Goal: Task Accomplishment & Management: Manage account settings

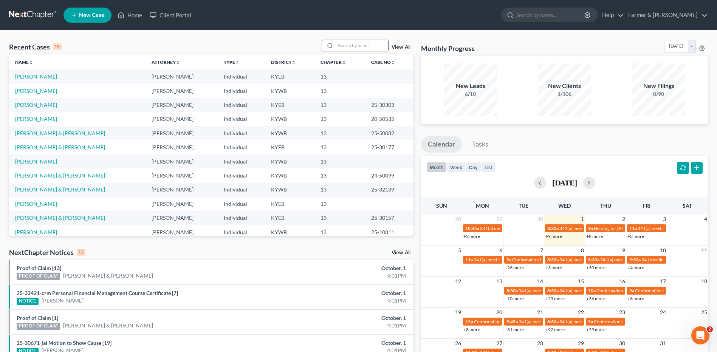
click at [366, 43] on input "search" at bounding box center [361, 45] width 53 height 11
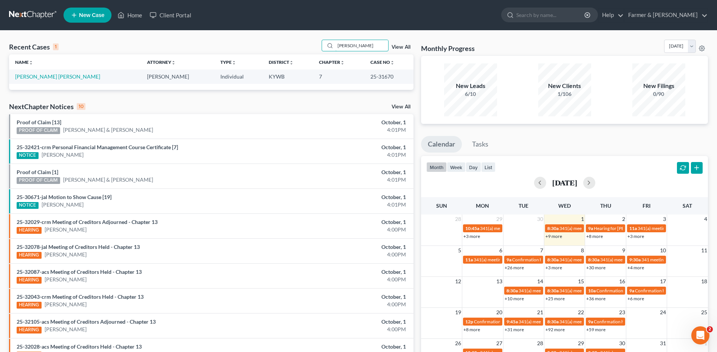
type input "[PERSON_NAME]"
click at [43, 76] on link "[PERSON_NAME] [PERSON_NAME]" at bounding box center [57, 76] width 85 height 6
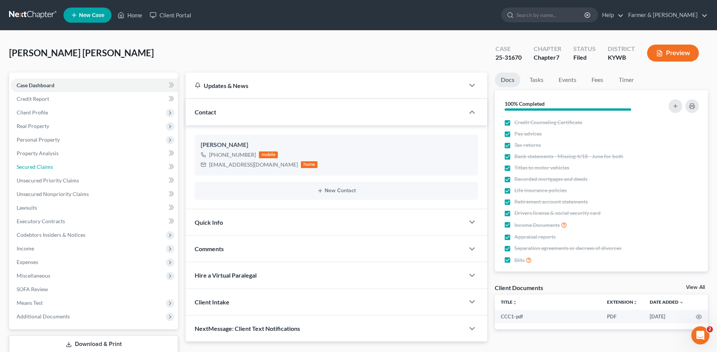
drag, startPoint x: 75, startPoint y: 165, endPoint x: 714, endPoint y: 158, distance: 639.5
click at [75, 165] on link "Secured Claims" at bounding box center [95, 167] width 168 height 14
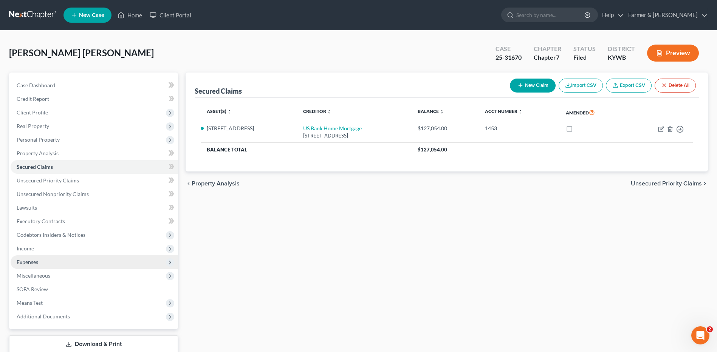
click at [49, 259] on span "Expenses" at bounding box center [95, 263] width 168 height 14
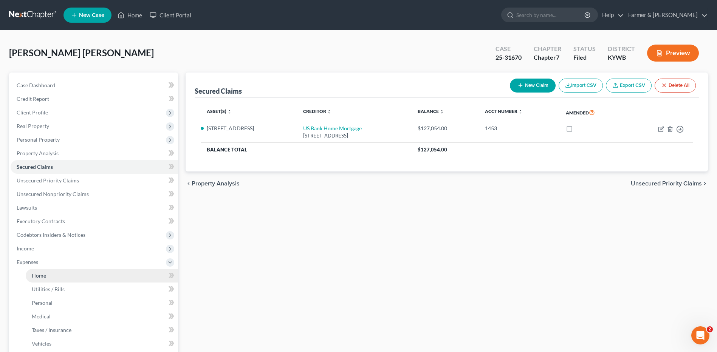
drag, startPoint x: 56, startPoint y: 276, endPoint x: 71, endPoint y: 273, distance: 15.0
click at [56, 276] on link "Home" at bounding box center [102, 276] width 152 height 14
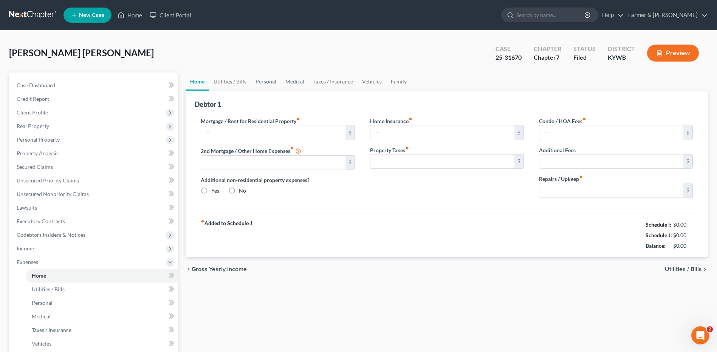
type input "878.00"
type input "0.00"
radio input "true"
type input "0.00"
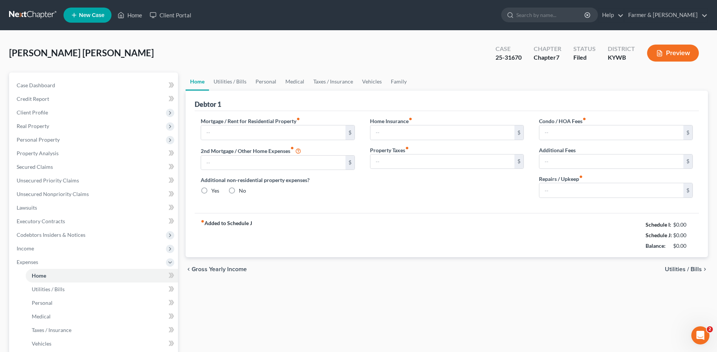
type input "0.00"
type input "150.00"
click at [45, 17] on link at bounding box center [33, 15] width 48 height 14
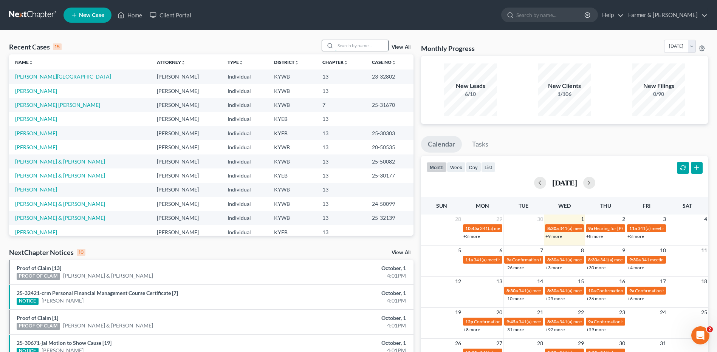
click at [370, 43] on input "search" at bounding box center [361, 45] width 53 height 11
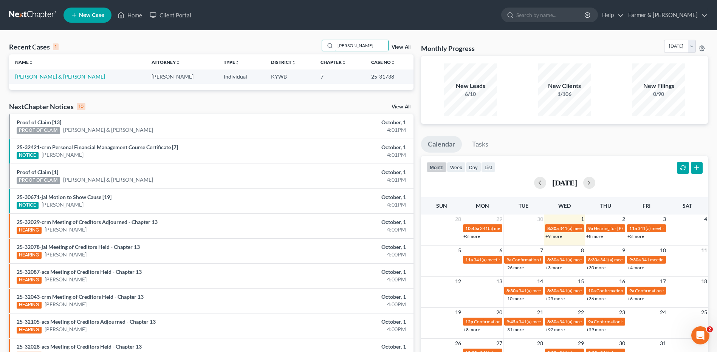
type input "jolley"
click at [50, 76] on link "Jolley, Tyler & Desirae" at bounding box center [60, 76] width 90 height 6
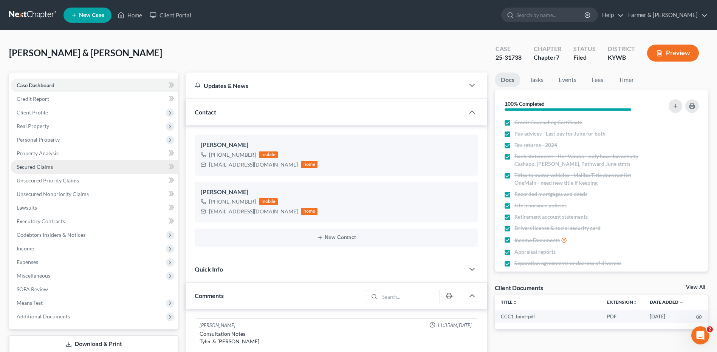
click at [48, 165] on span "Secured Claims" at bounding box center [35, 167] width 36 height 6
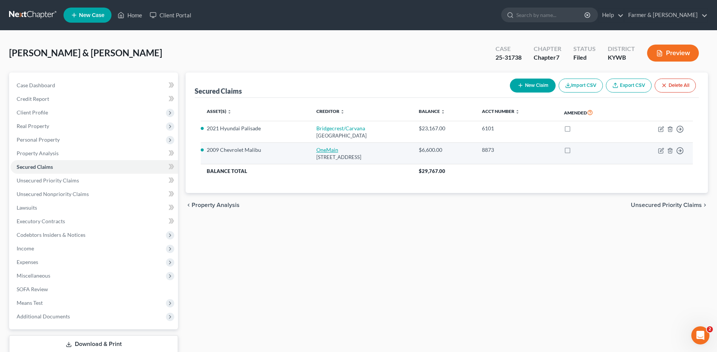
click at [326, 150] on link "OneMain" at bounding box center [328, 150] width 22 height 6
select select "36"
select select "2"
select select "16"
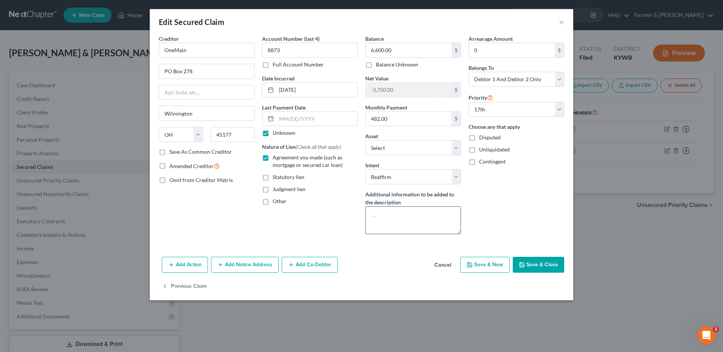
click at [540, 266] on button "Save & Close" at bounding box center [538, 265] width 51 height 16
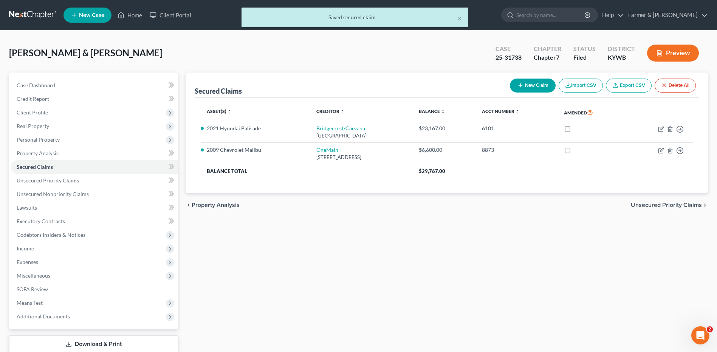
click at [28, 20] on div "× Saved secured claim" at bounding box center [354, 19] width 717 height 23
click at [39, 16] on div "× Saved secured claim" at bounding box center [354, 19] width 717 height 23
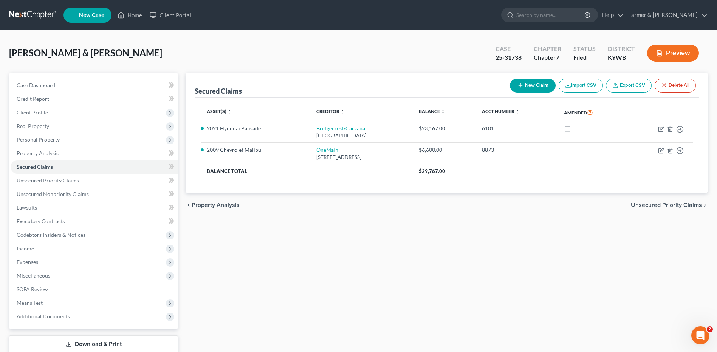
click at [23, 14] on link at bounding box center [33, 15] width 48 height 14
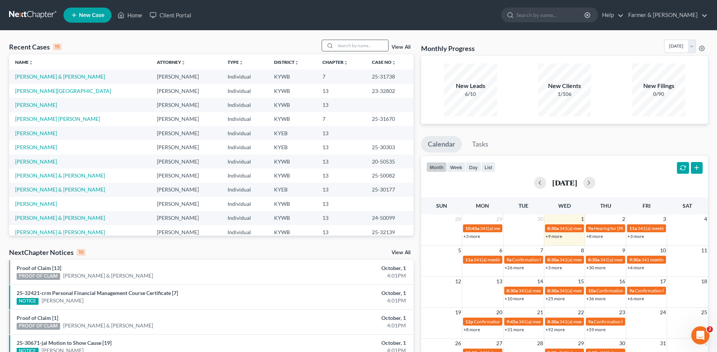
click at [355, 45] on input "search" at bounding box center [361, 45] width 53 height 11
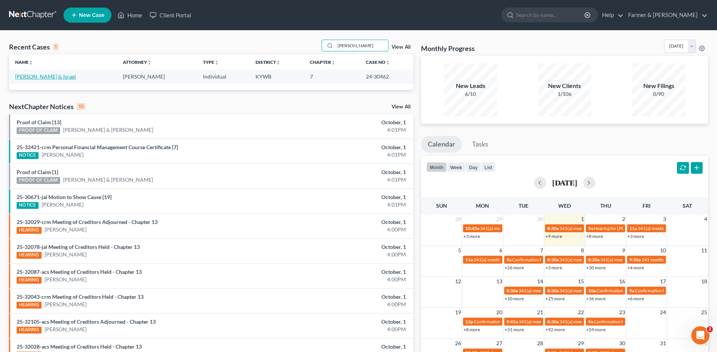
type input "leyva"
click at [48, 78] on link "Leyva, Ania & Israel" at bounding box center [45, 76] width 61 height 6
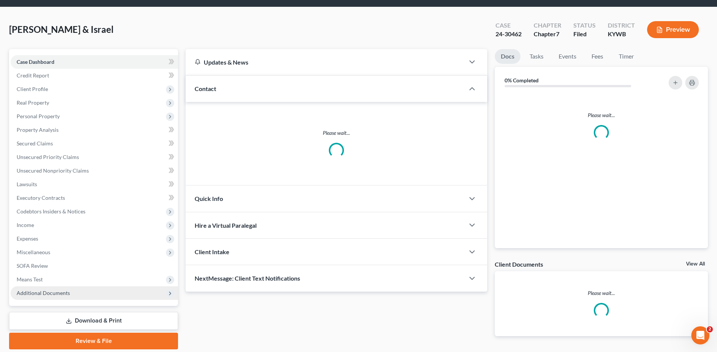
scroll to position [50, 0]
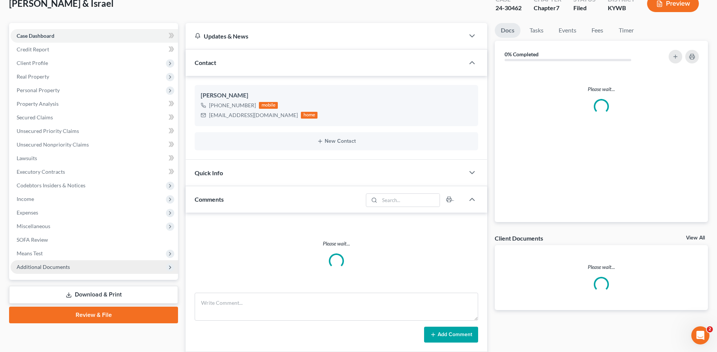
click at [85, 263] on span "Additional Documents" at bounding box center [95, 268] width 168 height 14
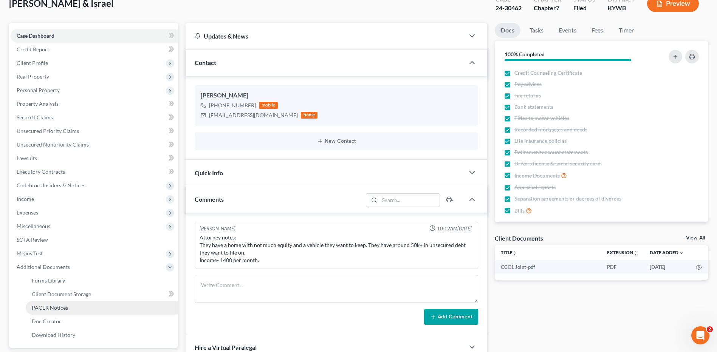
click at [75, 307] on link "PACER Notices" at bounding box center [102, 308] width 152 height 14
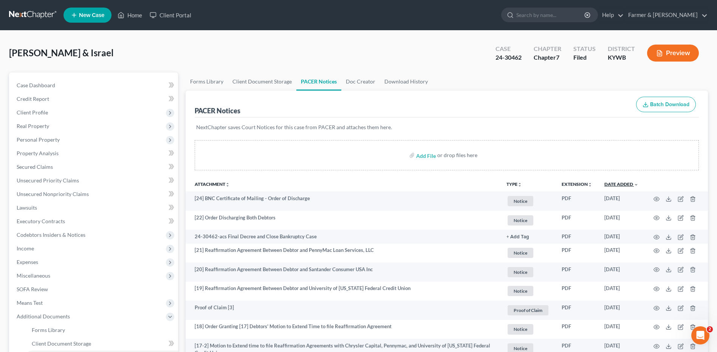
click at [632, 184] on link "Date Added unfold_more expand_more expand_less" at bounding box center [622, 185] width 34 height 6
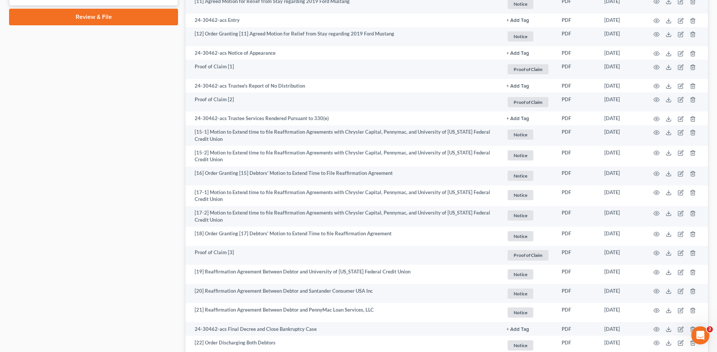
scroll to position [454, 0]
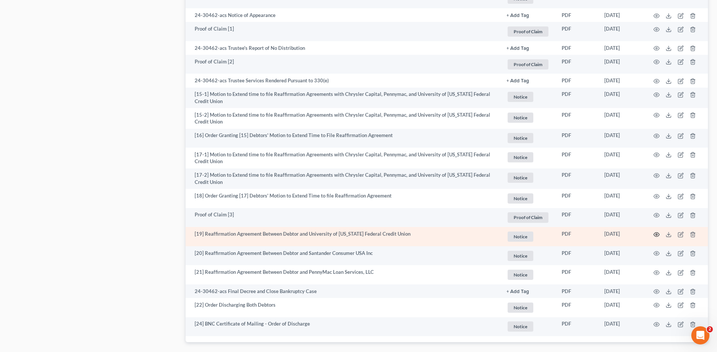
click at [657, 234] on icon "button" at bounding box center [657, 235] width 6 height 6
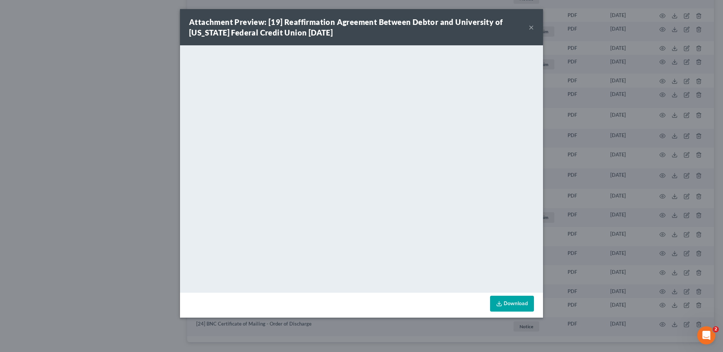
click at [530, 23] on button "×" at bounding box center [531, 27] width 5 height 9
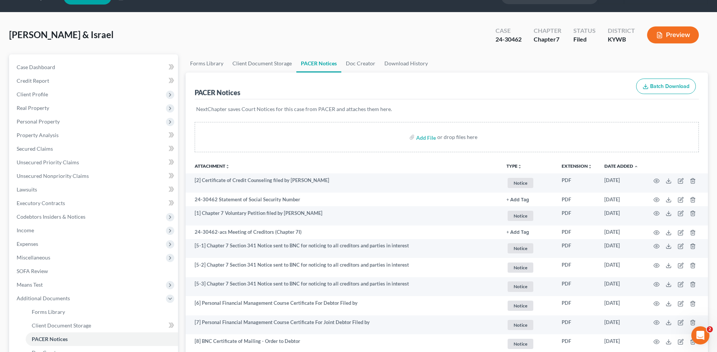
scroll to position [0, 0]
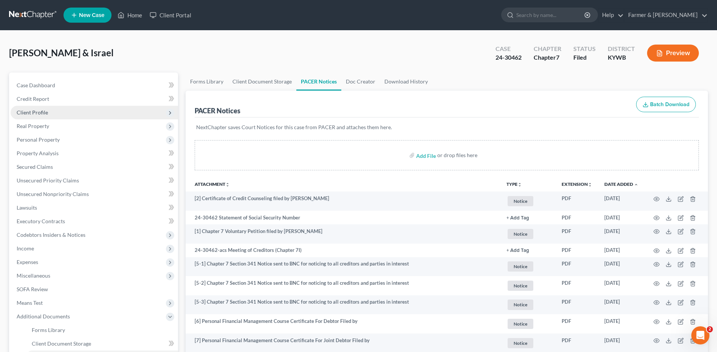
click at [46, 112] on span "Client Profile" at bounding box center [32, 112] width 31 height 6
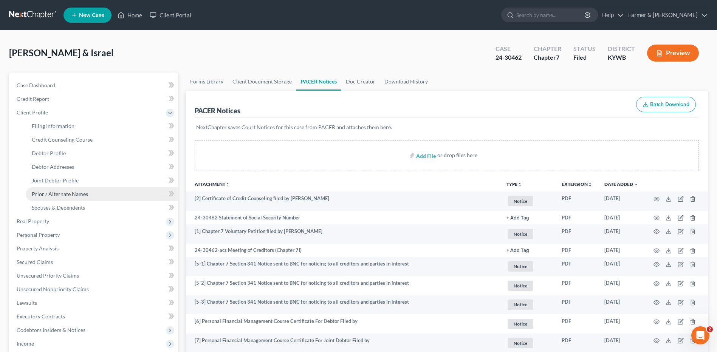
click at [86, 191] on span "Prior / Alternate Names" at bounding box center [60, 194] width 56 height 6
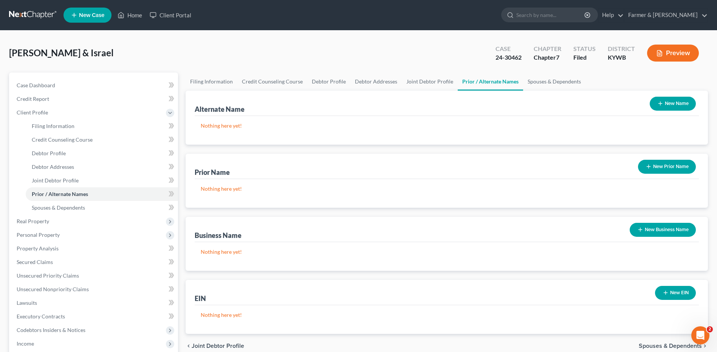
drag, startPoint x: 34, startPoint y: 7, endPoint x: 34, endPoint y: 11, distance: 4.5
click at [34, 7] on nav "Home New Case Client Portal Farmer & Wright dblondie1230@yahoo.com My Account S…" at bounding box center [358, 15] width 717 height 30
click at [34, 12] on link at bounding box center [33, 15] width 48 height 14
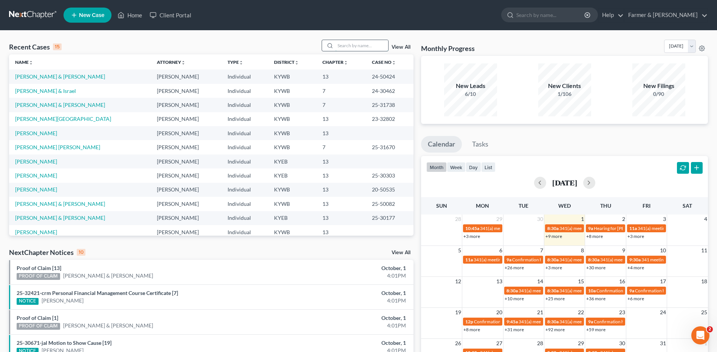
click at [382, 50] on input "search" at bounding box center [361, 45] width 53 height 11
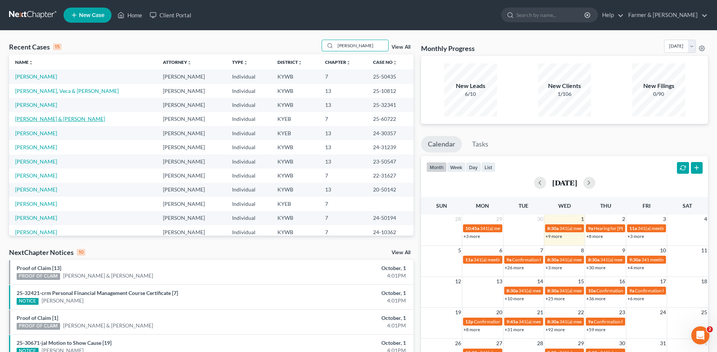
type input "murphy"
click at [48, 118] on link "Murphy, Courteney & Tyler" at bounding box center [60, 119] width 90 height 6
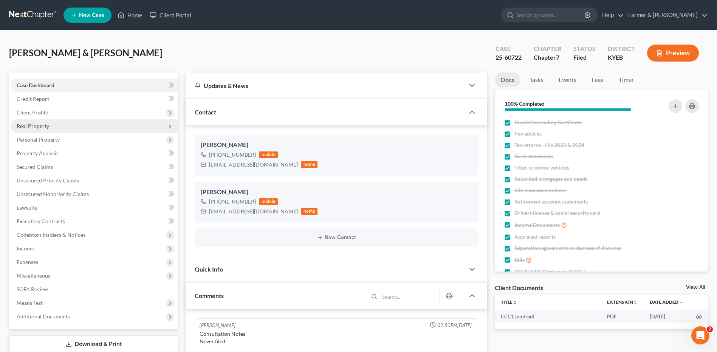
click at [62, 122] on span "Real Property" at bounding box center [95, 127] width 168 height 14
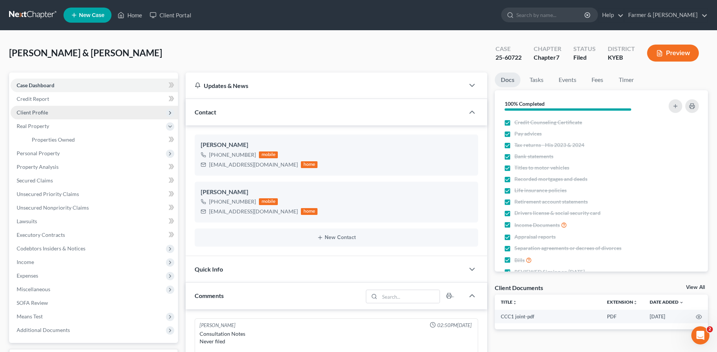
scroll to position [47, 0]
click at [61, 113] on span "Client Profile" at bounding box center [95, 113] width 168 height 14
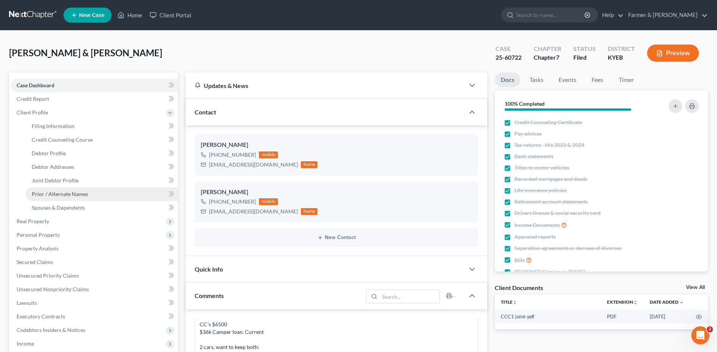
click at [64, 196] on span "Prior / Alternate Names" at bounding box center [60, 194] width 56 height 6
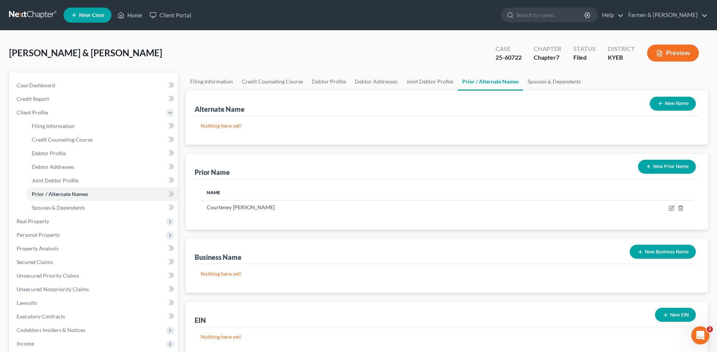
click at [39, 16] on link at bounding box center [33, 15] width 48 height 14
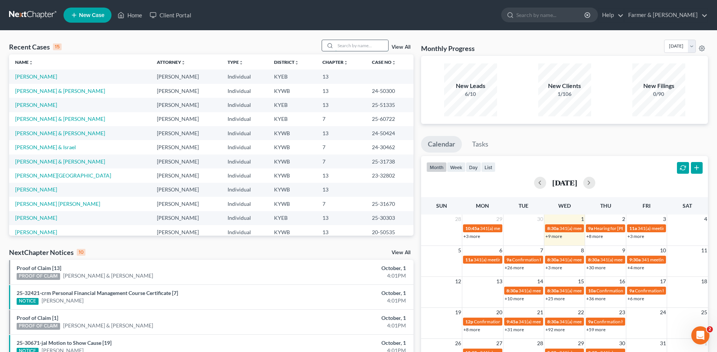
click at [343, 45] on input "search" at bounding box center [361, 45] width 53 height 11
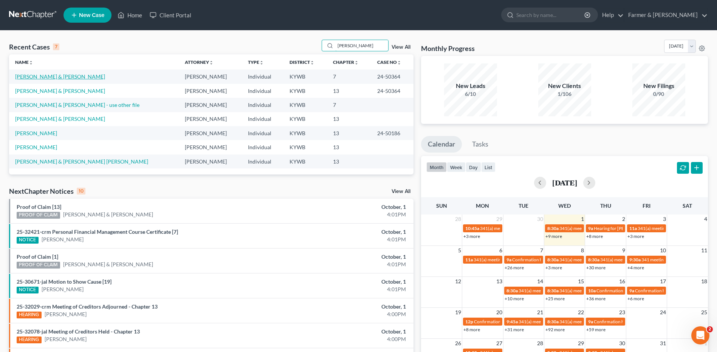
type input "[PERSON_NAME]"
click at [66, 75] on link "[PERSON_NAME] & [PERSON_NAME]" at bounding box center [60, 76] width 90 height 6
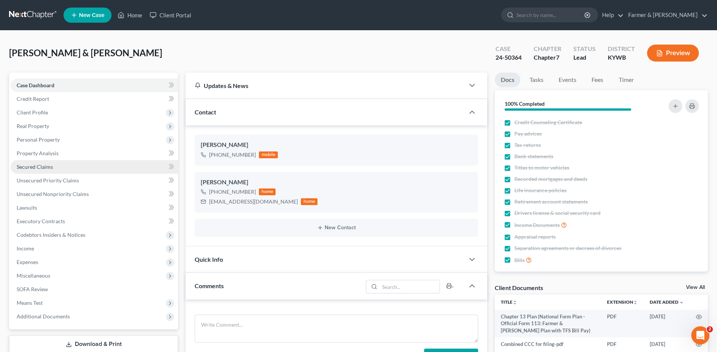
click at [62, 168] on link "Secured Claims" at bounding box center [95, 167] width 168 height 14
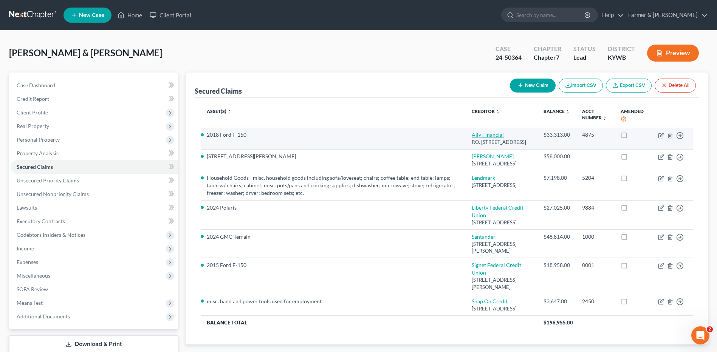
click at [487, 133] on link "Ally Financial" at bounding box center [488, 135] width 32 height 6
select select "21"
select select "2"
select select "0"
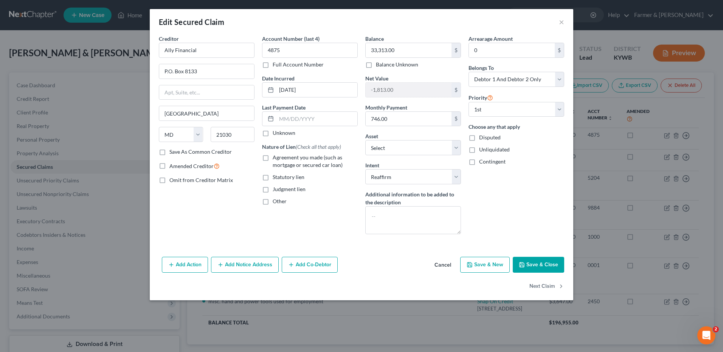
click at [441, 263] on button "Cancel" at bounding box center [442, 265] width 29 height 15
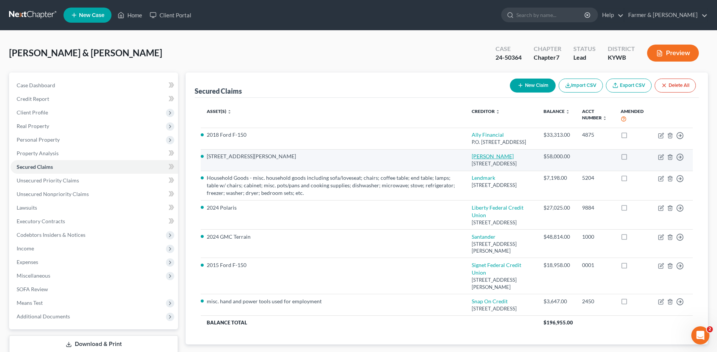
click at [497, 160] on link "Cheryl Wager" at bounding box center [493, 156] width 42 height 6
select select "0"
select select "13"
select select "2"
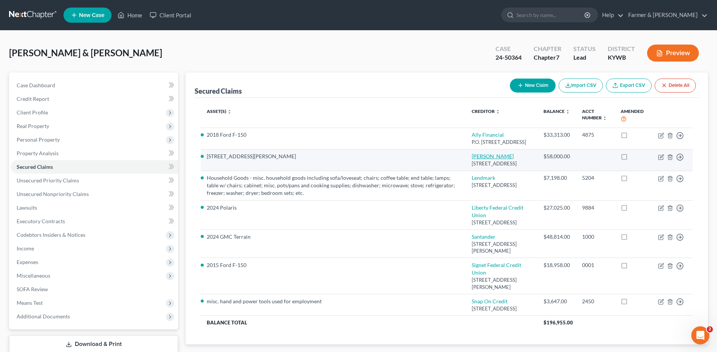
select select "0"
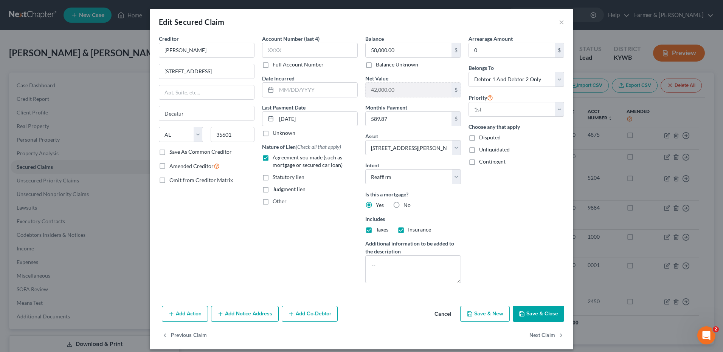
click at [439, 315] on button "Cancel" at bounding box center [442, 314] width 29 height 15
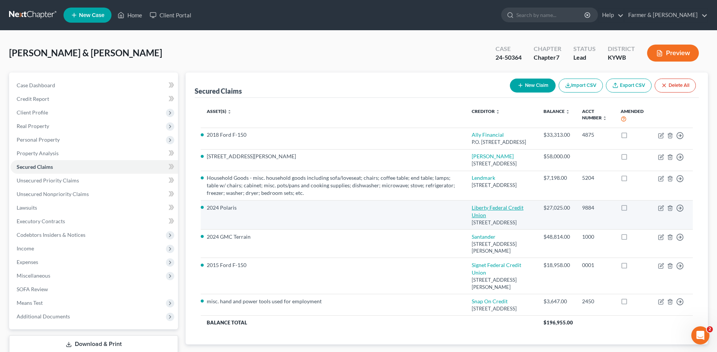
click at [491, 219] on link "Liberty Federal Credit Union" at bounding box center [498, 212] width 52 height 14
select select "15"
select select "11"
select select "0"
select select "2"
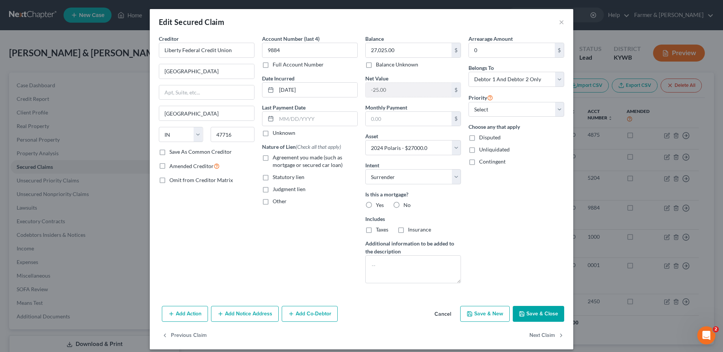
click at [440, 313] on button "Cancel" at bounding box center [442, 314] width 29 height 15
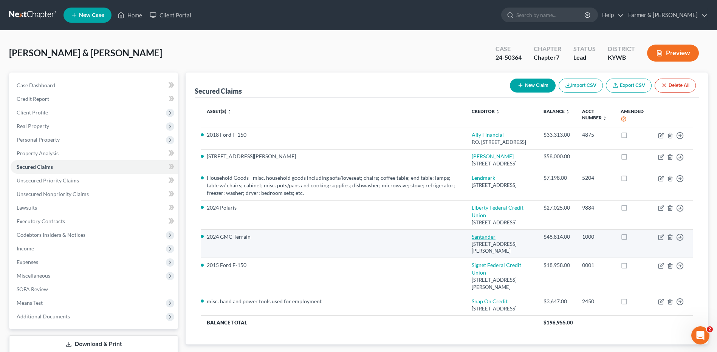
click at [483, 240] on link "Santander" at bounding box center [484, 237] width 24 height 6
select select "45"
select select "10"
select select "0"
select select "2"
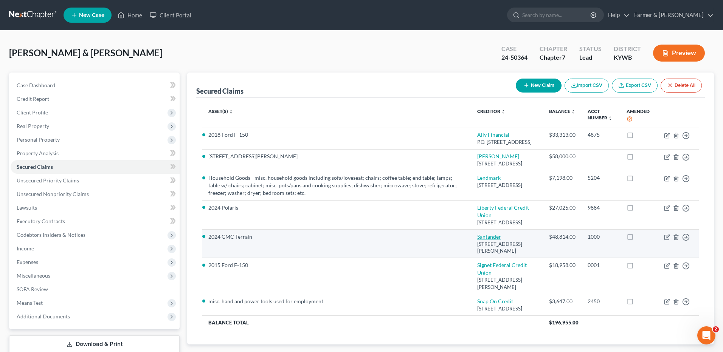
select select "0"
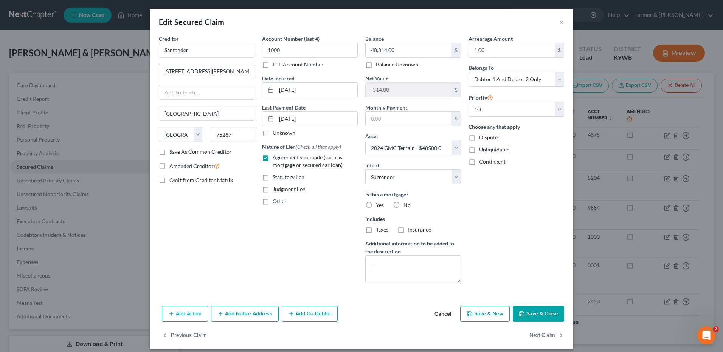
click at [438, 313] on button "Cancel" at bounding box center [442, 314] width 29 height 15
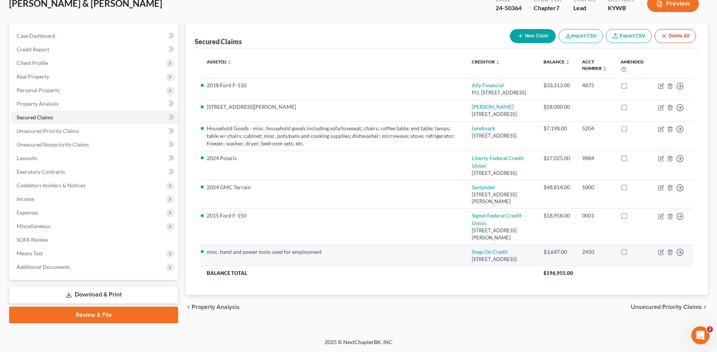
scroll to position [73, 0]
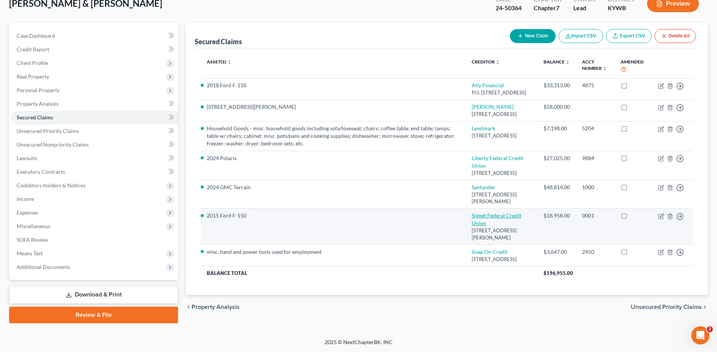
click at [487, 222] on link "Signet Federal Credit Union" at bounding box center [497, 220] width 50 height 14
select select "18"
select select "9"
select select "2"
select select "0"
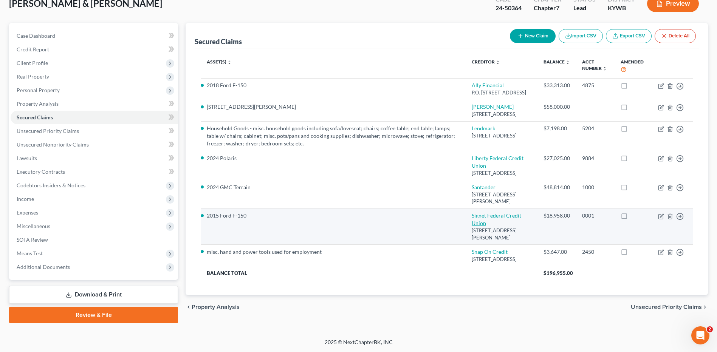
select select "0"
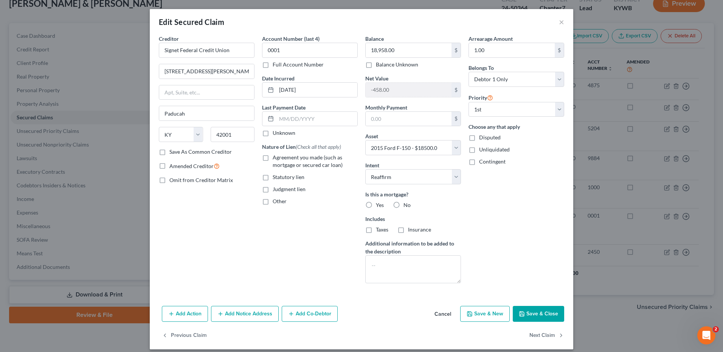
click at [444, 311] on button "Cancel" at bounding box center [442, 314] width 29 height 15
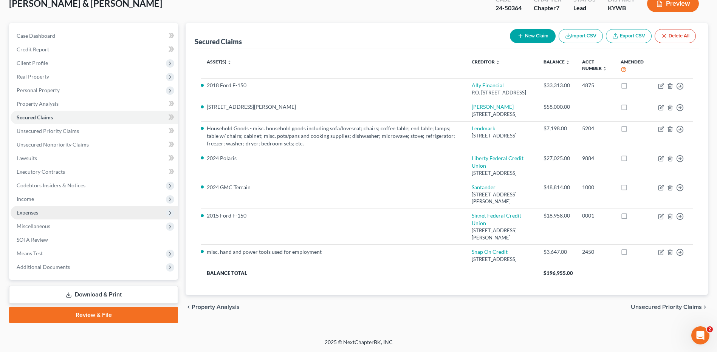
click at [50, 206] on span "Expenses" at bounding box center [95, 213] width 168 height 14
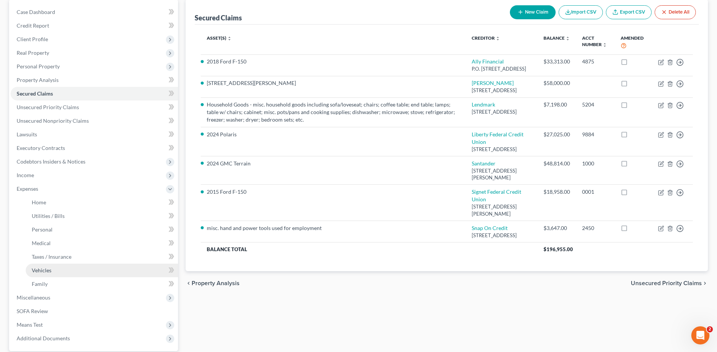
click at [53, 270] on link "Vehicles" at bounding box center [102, 271] width 152 height 14
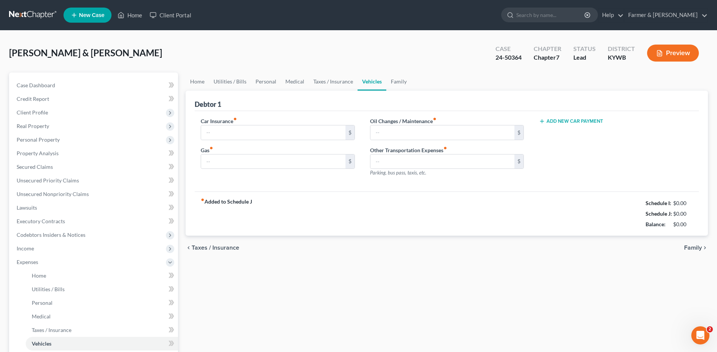
type input "429.00"
type input "450.00"
type input "50.00"
type input "0.00"
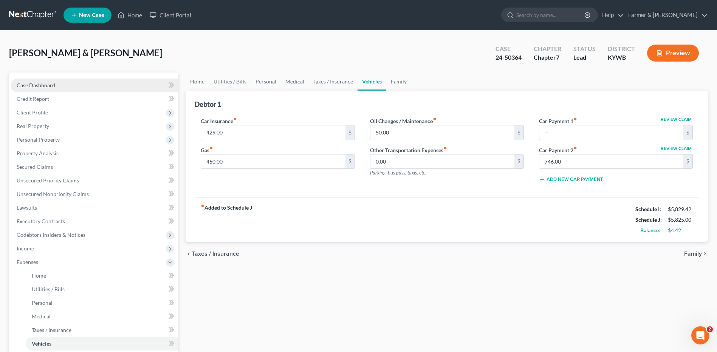
click at [57, 82] on link "Case Dashboard" at bounding box center [95, 86] width 168 height 14
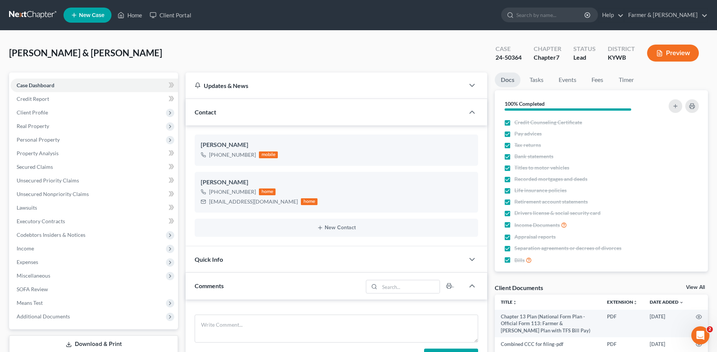
drag, startPoint x: 46, startPoint y: 15, endPoint x: 113, endPoint y: 0, distance: 68.5
click at [46, 15] on link at bounding box center [33, 15] width 48 height 14
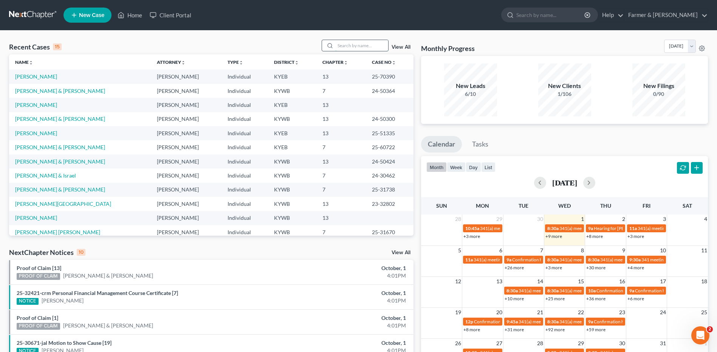
click at [349, 46] on input "search" at bounding box center [361, 45] width 53 height 11
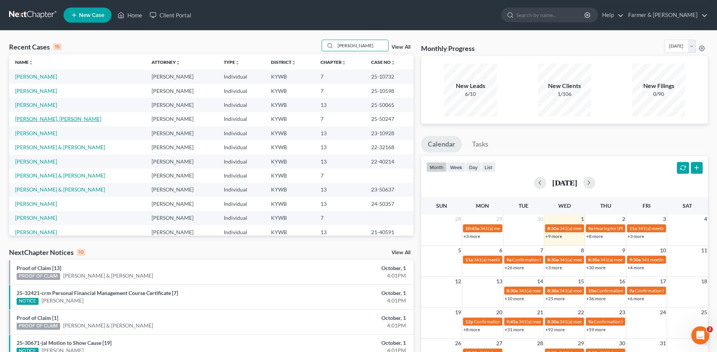
type input "[PERSON_NAME]"
click at [47, 116] on link "[PERSON_NAME], [PERSON_NAME]" at bounding box center [58, 119] width 86 height 6
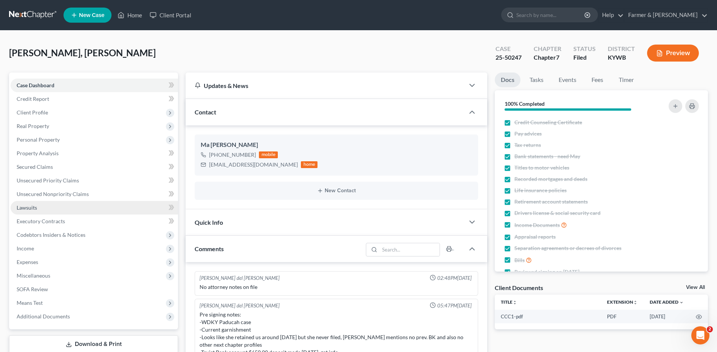
click at [36, 210] on span "Lawsuits" at bounding box center [27, 208] width 20 height 6
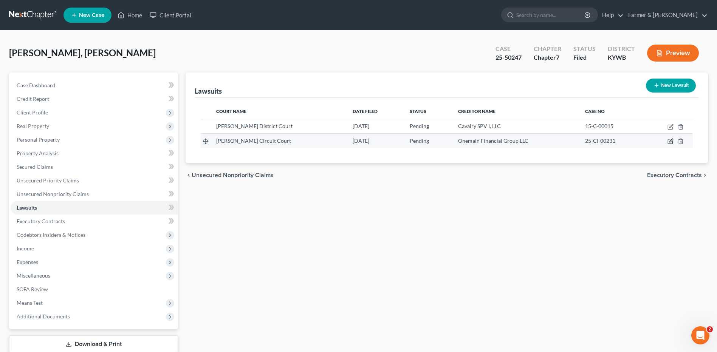
click at [670, 142] on icon "button" at bounding box center [671, 141] width 6 height 6
select select "18"
select select "0"
select select "4"
select select "15"
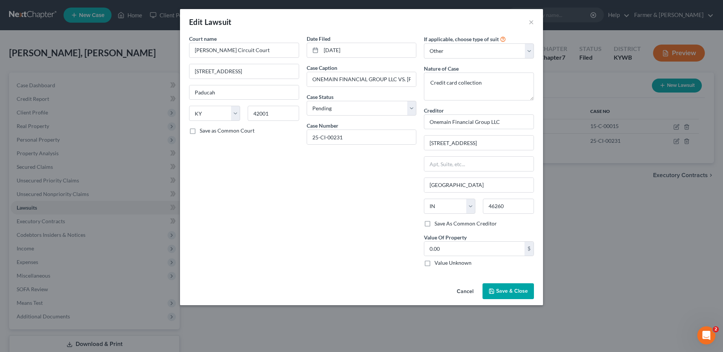
click at [456, 293] on button "Cancel" at bounding box center [465, 291] width 29 height 15
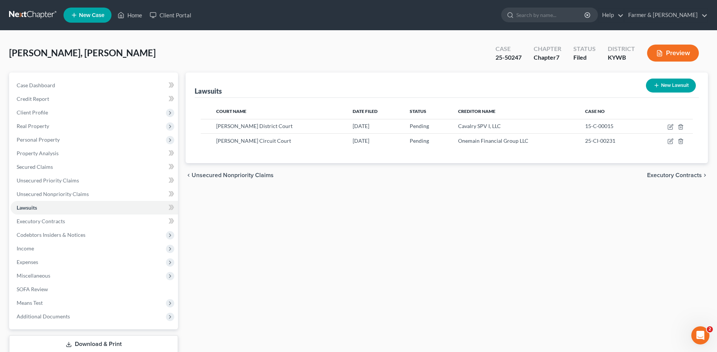
drag, startPoint x: 40, startPoint y: 16, endPoint x: 198, endPoint y: 19, distance: 157.3
click at [40, 16] on link at bounding box center [33, 15] width 48 height 14
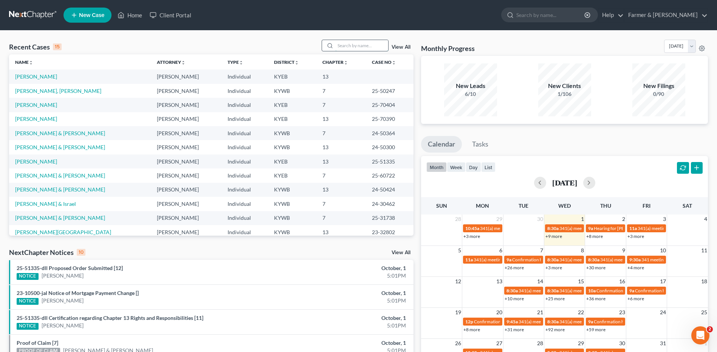
click at [353, 48] on input "search" at bounding box center [361, 45] width 53 height 11
type input "s"
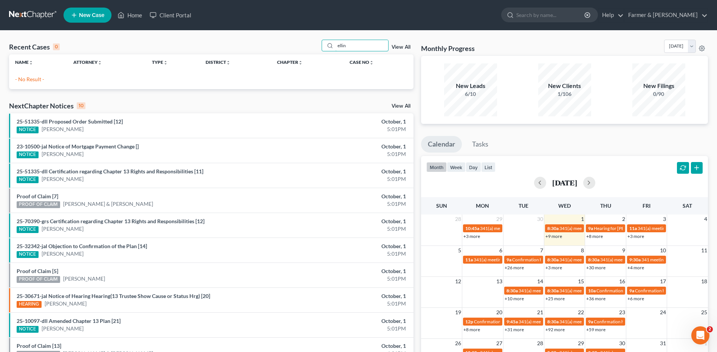
drag, startPoint x: 368, startPoint y: 46, endPoint x: 307, endPoint y: 45, distance: 61.6
click at [307, 45] on div "Recent Cases 0 ellin View All" at bounding box center [211, 47] width 405 height 15
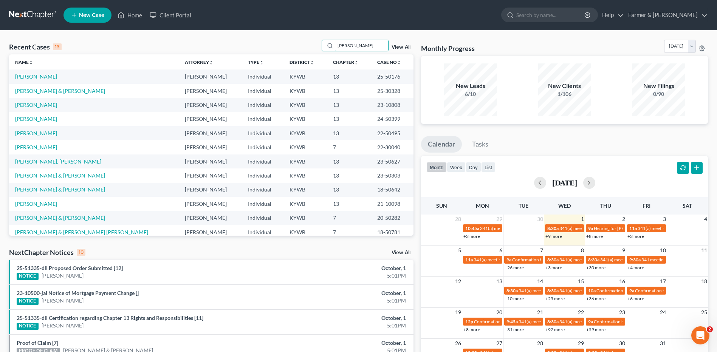
drag, startPoint x: 352, startPoint y: 48, endPoint x: 321, endPoint y: 51, distance: 30.8
click at [322, 51] on div "Recent Cases 13 neil View All" at bounding box center [211, 47] width 405 height 15
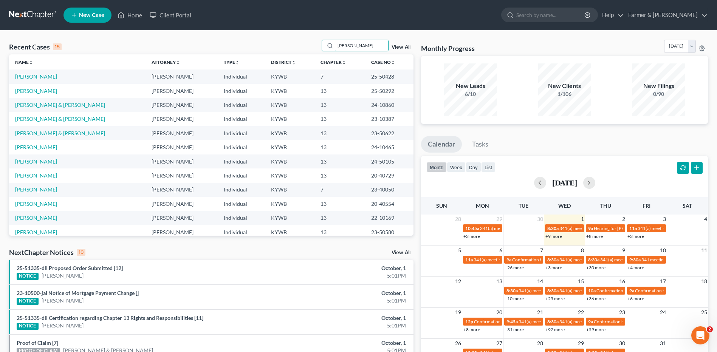
drag, startPoint x: 368, startPoint y: 43, endPoint x: 311, endPoint y: 50, distance: 57.0
click at [311, 50] on div "Recent Cases 15 neal View All" at bounding box center [211, 47] width 405 height 15
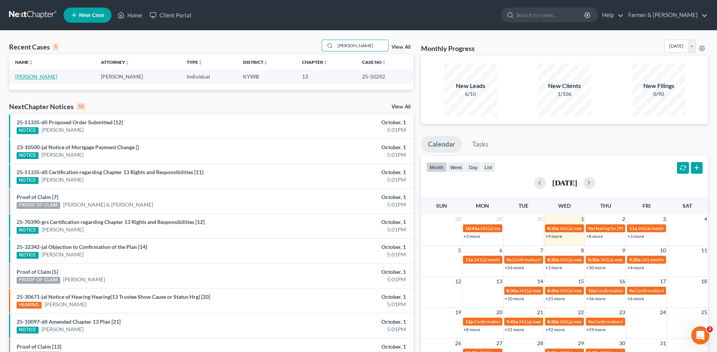
type input "ellegood"
click at [39, 75] on link "[PERSON_NAME]" at bounding box center [36, 76] width 42 height 6
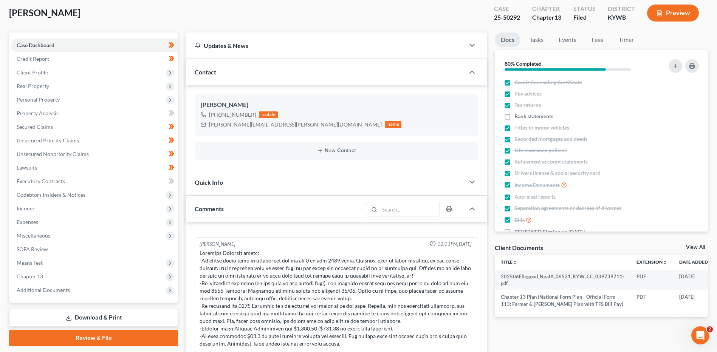
scroll to position [113, 0]
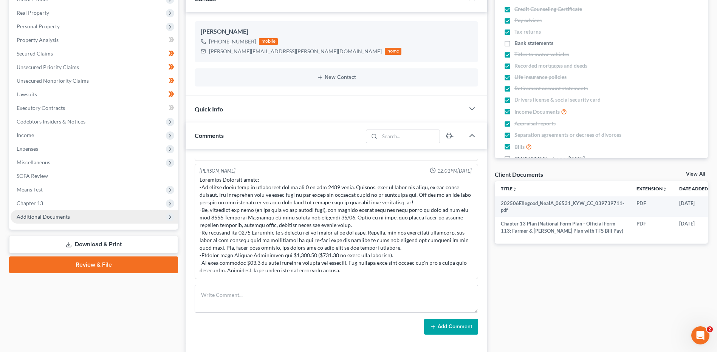
click at [61, 215] on span "Additional Documents" at bounding box center [43, 217] width 53 height 6
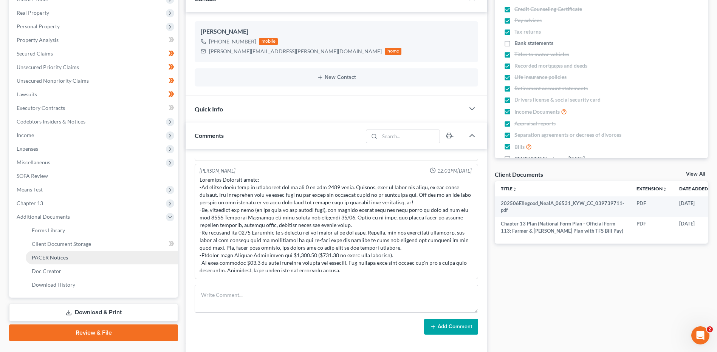
click at [68, 259] on link "PACER Notices" at bounding box center [102, 258] width 152 height 14
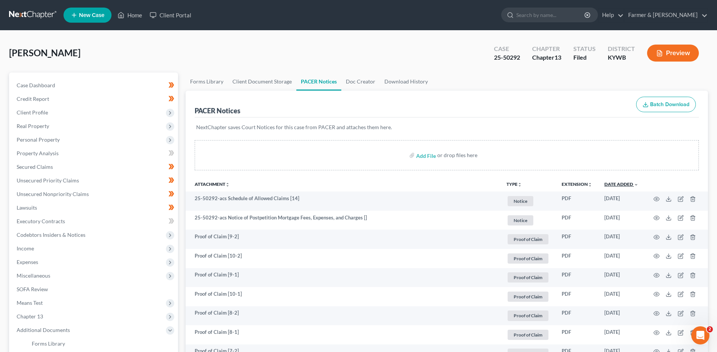
click at [623, 183] on link "Date Added unfold_more expand_more expand_less" at bounding box center [622, 185] width 34 height 6
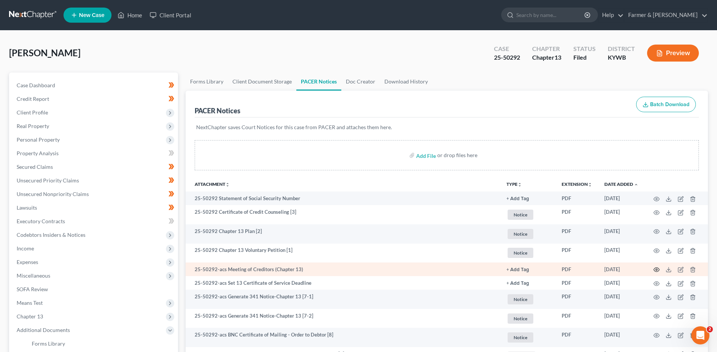
click at [659, 268] on icon "button" at bounding box center [657, 270] width 6 height 6
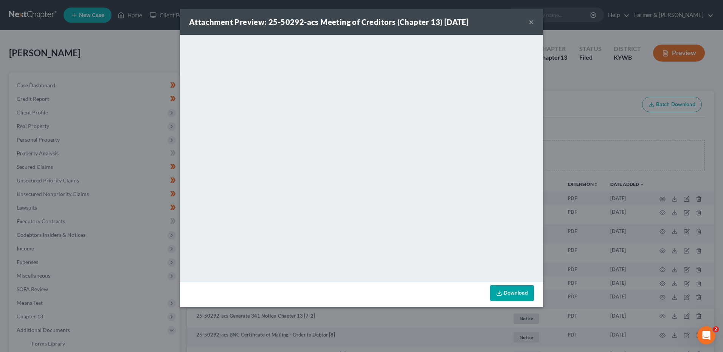
click at [531, 21] on button "×" at bounding box center [531, 21] width 5 height 9
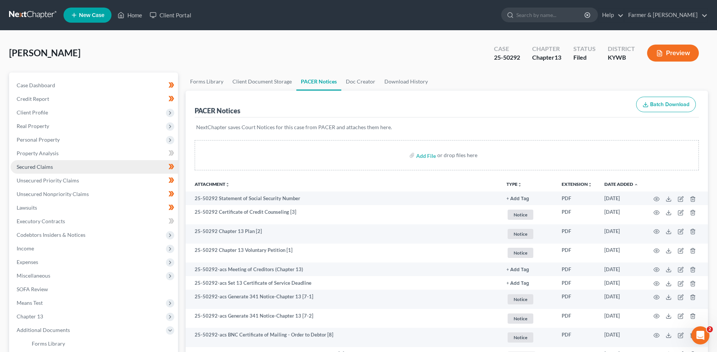
click at [31, 165] on span "Secured Claims" at bounding box center [35, 167] width 36 height 6
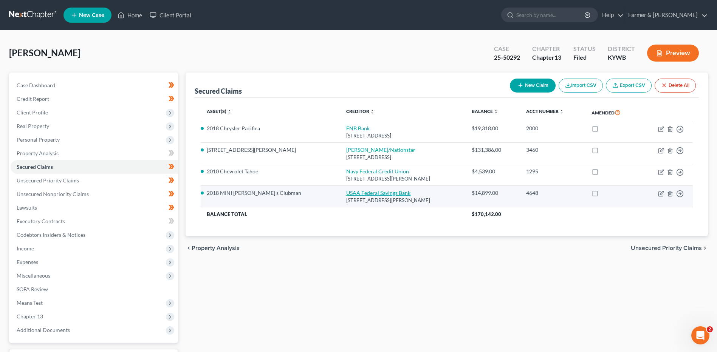
click at [346, 194] on link "USAA Federal Savings Bank" at bounding box center [378, 193] width 64 height 6
select select "45"
select select "0"
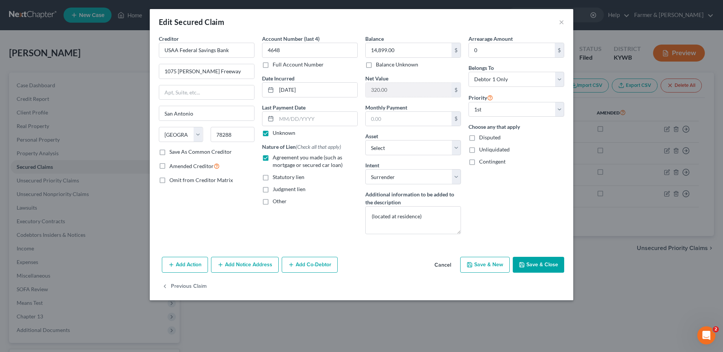
click at [439, 265] on button "Cancel" at bounding box center [442, 265] width 29 height 15
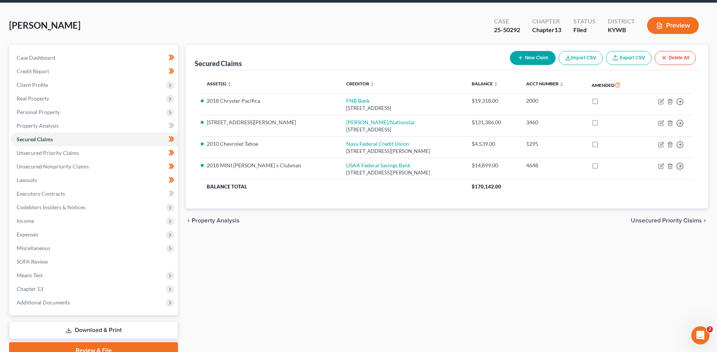
scroll to position [63, 0]
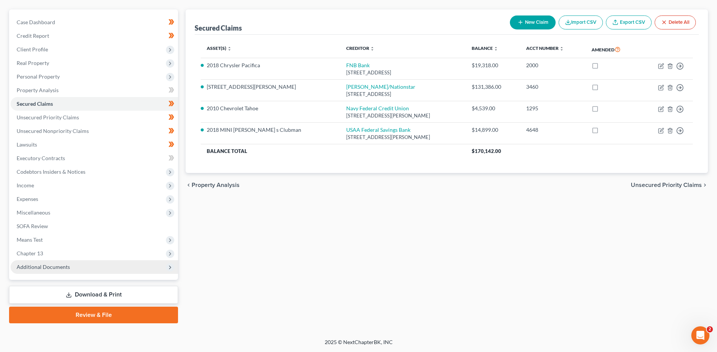
click at [68, 269] on span "Additional Documents" at bounding box center [43, 267] width 53 height 6
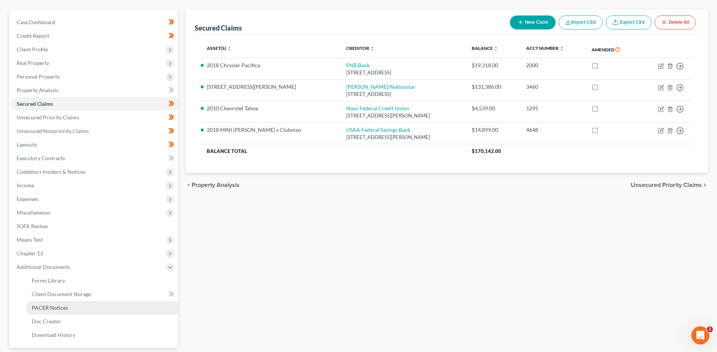
click at [56, 304] on link "PACER Notices" at bounding box center [102, 308] width 152 height 14
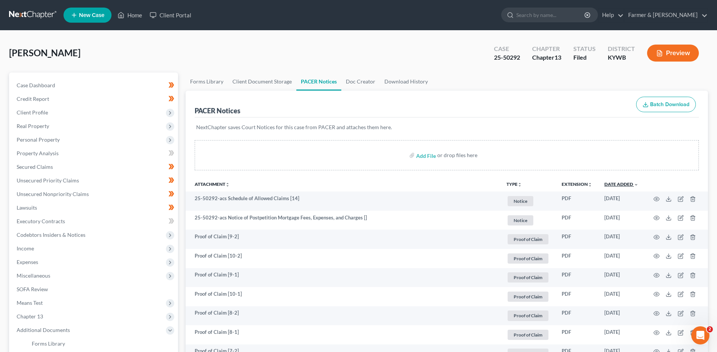
click at [628, 186] on link "Date Added unfold_more expand_more expand_less" at bounding box center [622, 185] width 34 height 6
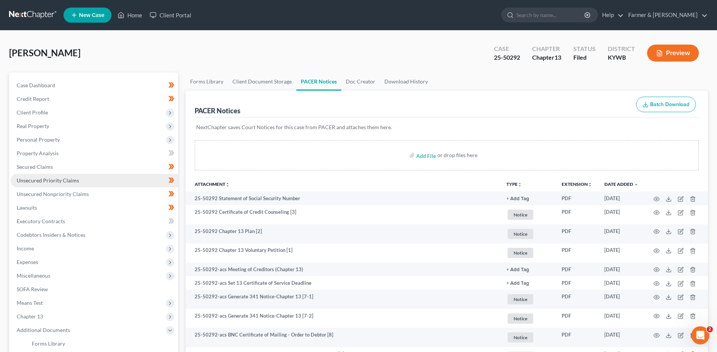
click at [65, 177] on span "Unsecured Priority Claims" at bounding box center [48, 180] width 62 height 6
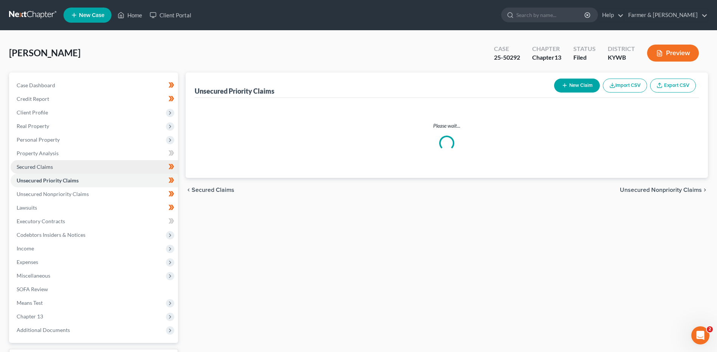
click at [68, 169] on link "Secured Claims" at bounding box center [95, 167] width 168 height 14
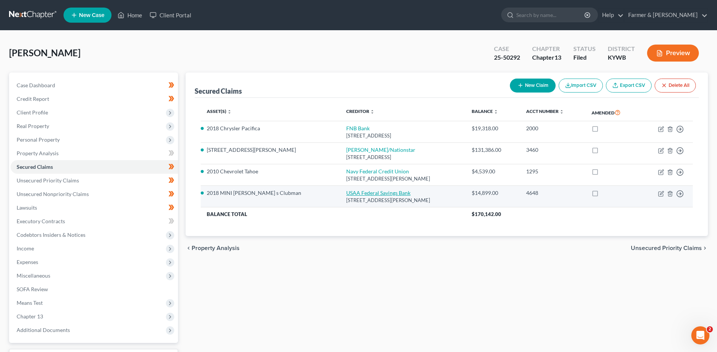
click at [346, 194] on link "USAA Federal Savings Bank" at bounding box center [378, 193] width 64 height 6
select select "45"
select select "6"
select select "0"
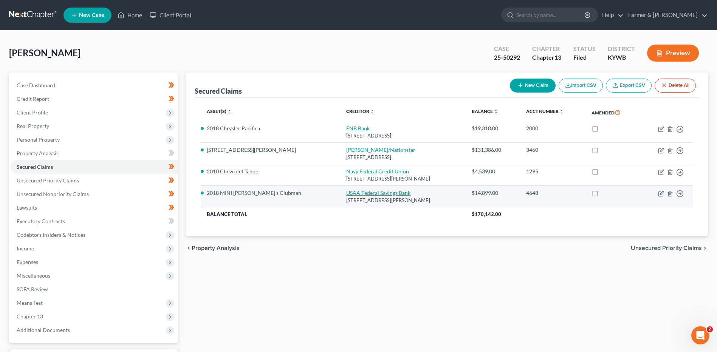
select select "0"
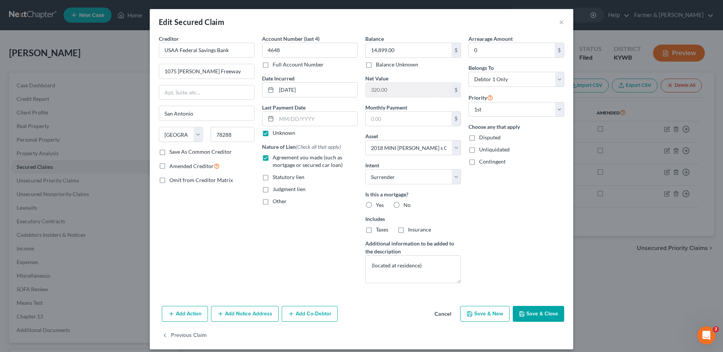
click at [441, 319] on button "Cancel" at bounding box center [442, 314] width 29 height 15
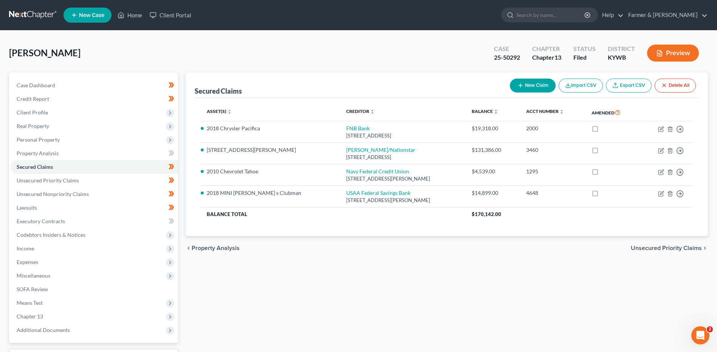
click at [714, 155] on div "Ellegood, Neal Upgraded Case 25-50292 Chapter Chapter 13 Status Filed District …" at bounding box center [358, 216] width 717 height 371
click at [20, 16] on link at bounding box center [33, 15] width 48 height 14
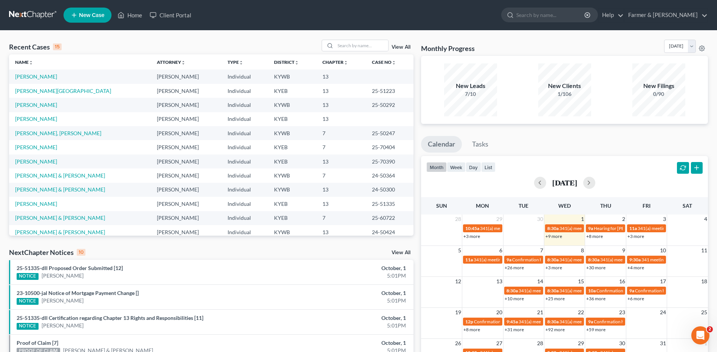
drag, startPoint x: 30, startPoint y: 10, endPoint x: 47, endPoint y: 7, distance: 16.5
click at [30, 10] on link at bounding box center [33, 15] width 48 height 14
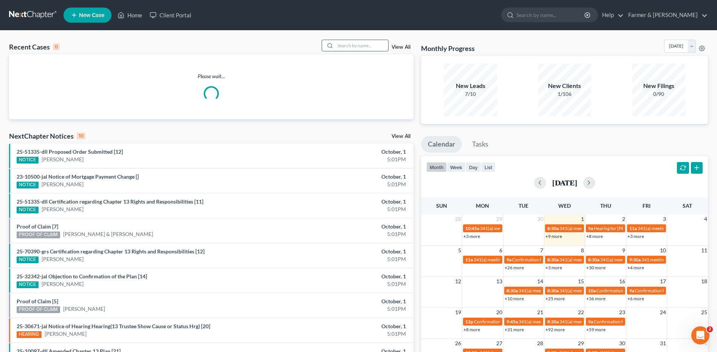
click at [358, 46] on input "search" at bounding box center [361, 45] width 53 height 11
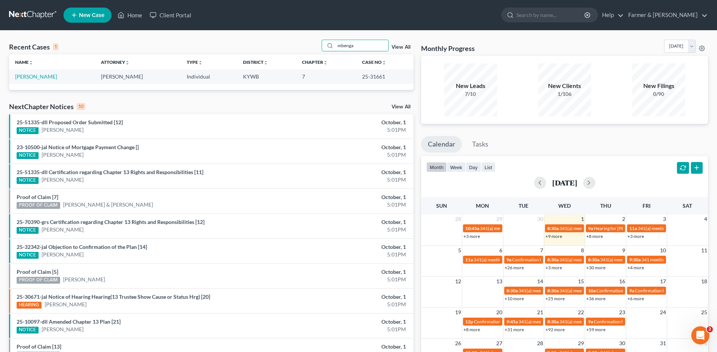
type input "mbenga"
click at [57, 74] on link "[PERSON_NAME]" at bounding box center [36, 76] width 42 height 6
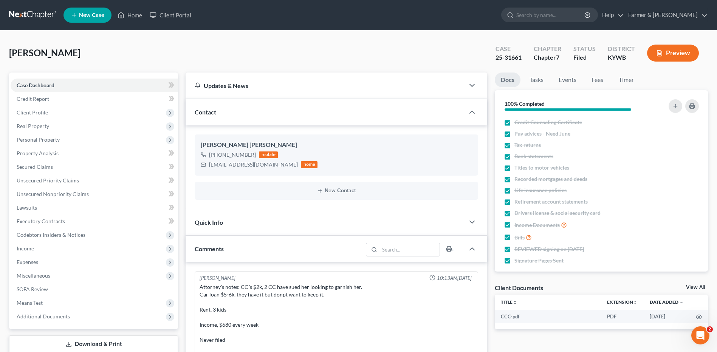
scroll to position [75, 0]
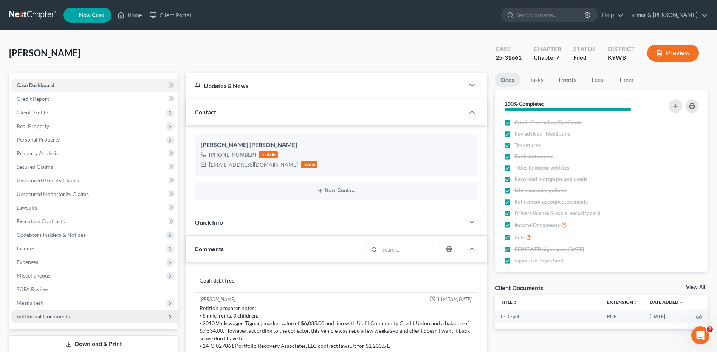
click at [41, 315] on span "Additional Documents" at bounding box center [43, 317] width 53 height 6
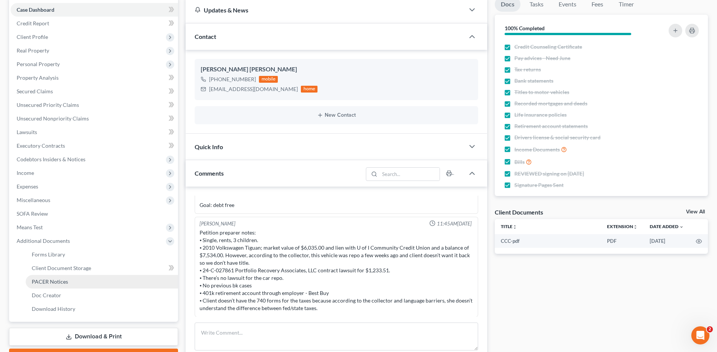
click at [81, 276] on link "PACER Notices" at bounding box center [102, 282] width 152 height 14
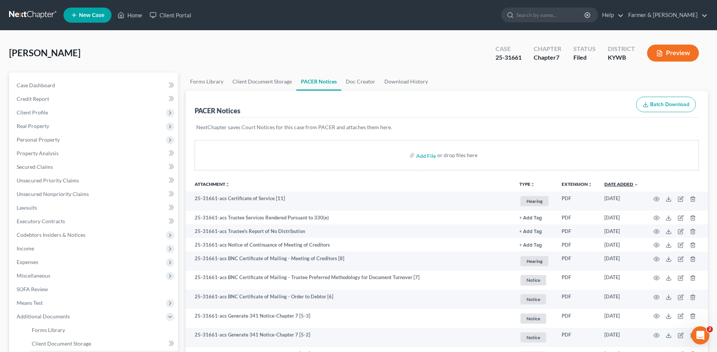
click at [632, 185] on link "Date Added unfold_more expand_more expand_less" at bounding box center [622, 185] width 34 height 6
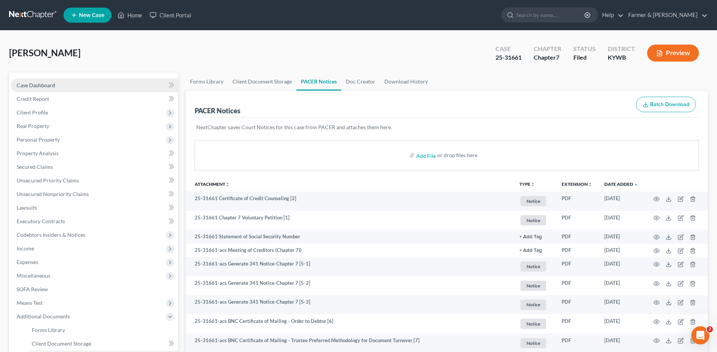
click at [109, 82] on link "Case Dashboard" at bounding box center [95, 86] width 168 height 14
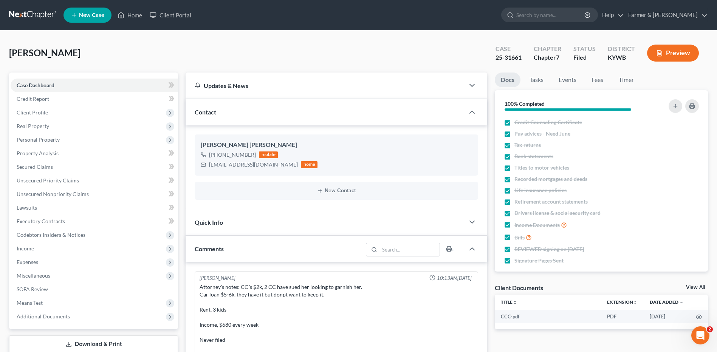
scroll to position [75, 0]
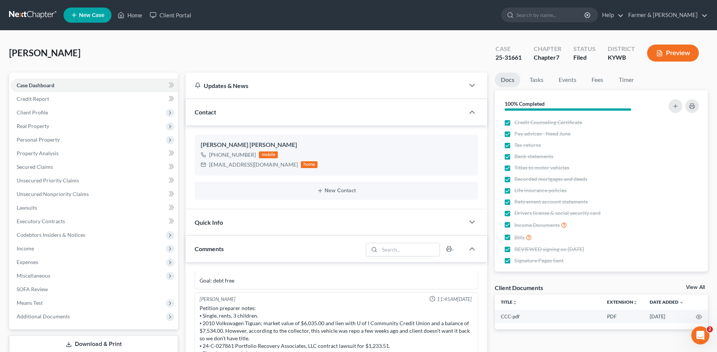
click at [9, 14] on link at bounding box center [33, 15] width 48 height 14
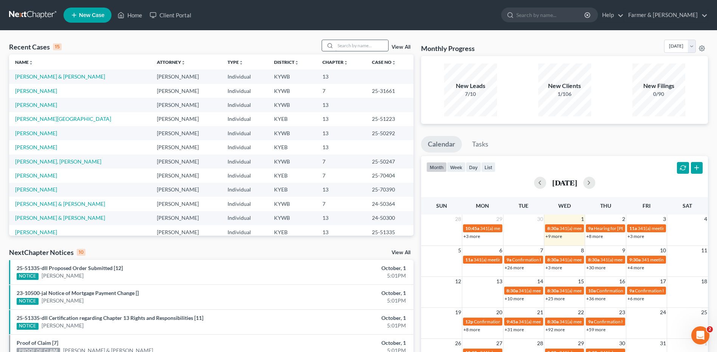
click at [344, 46] on input "search" at bounding box center [361, 45] width 53 height 11
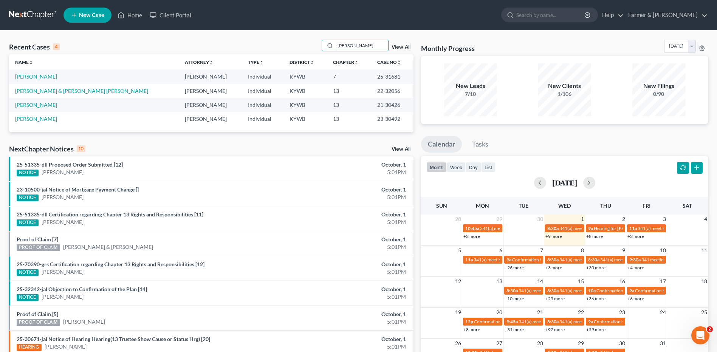
type input "[PERSON_NAME]"
click at [36, 77] on link "[PERSON_NAME]" at bounding box center [36, 76] width 42 height 6
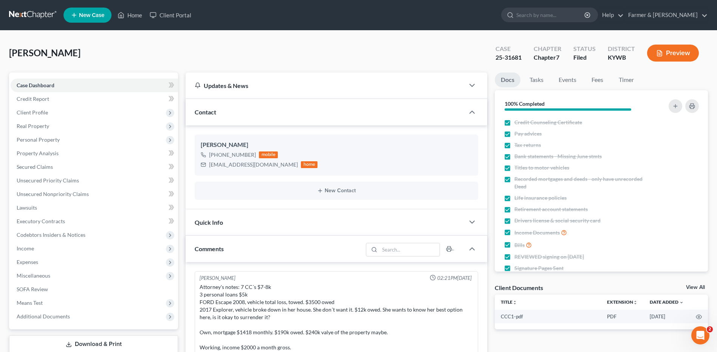
scroll to position [253, 0]
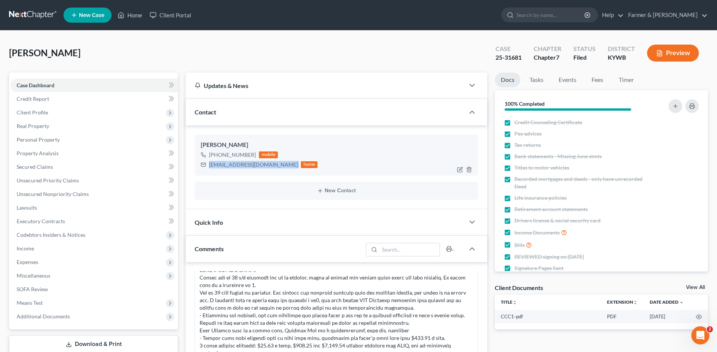
drag, startPoint x: 275, startPoint y: 167, endPoint x: 210, endPoint y: 174, distance: 65.1
click at [210, 174] on div "[PERSON_NAME] [PHONE_NUMBER] mobile [EMAIL_ADDRESS][DOMAIN_NAME] home" at bounding box center [337, 155] width 284 height 41
drag, startPoint x: 41, startPoint y: 168, endPoint x: 296, endPoint y: 154, distance: 255.3
click at [41, 168] on span "Secured Claims" at bounding box center [35, 167] width 36 height 6
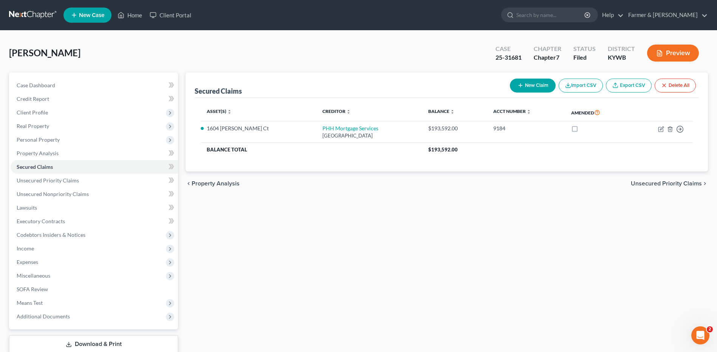
drag, startPoint x: 22, startPoint y: 16, endPoint x: 107, endPoint y: 2, distance: 85.5
click at [22, 16] on link at bounding box center [33, 15] width 48 height 14
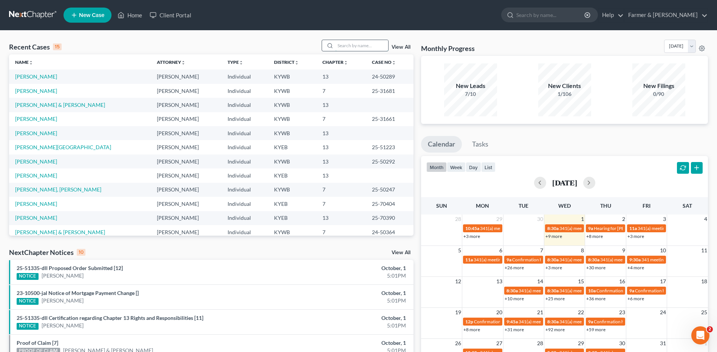
click at [362, 48] on input "search" at bounding box center [361, 45] width 53 height 11
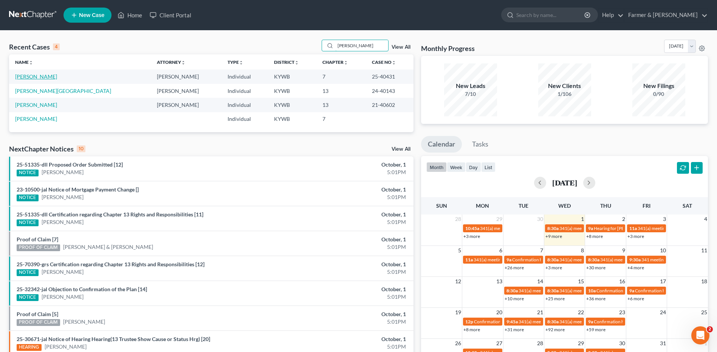
type input "[PERSON_NAME]"
click at [42, 79] on link "[PERSON_NAME]" at bounding box center [36, 76] width 42 height 6
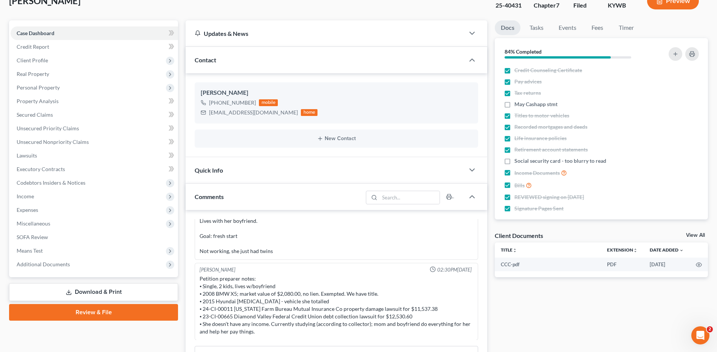
scroll to position [113, 0]
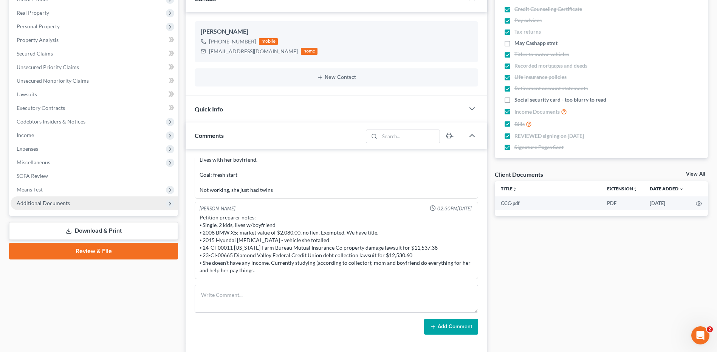
click at [42, 203] on span "Additional Documents" at bounding box center [43, 203] width 53 height 6
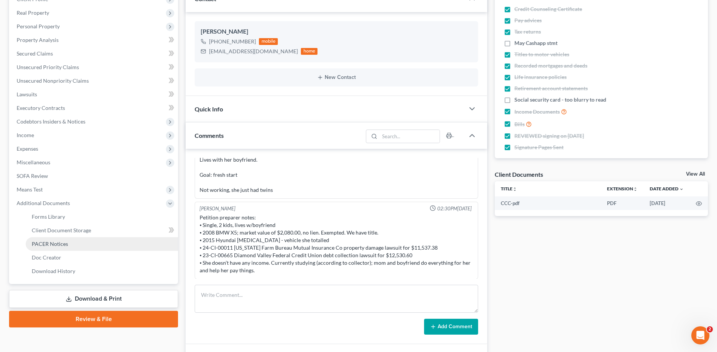
click at [59, 244] on span "PACER Notices" at bounding box center [50, 244] width 36 height 6
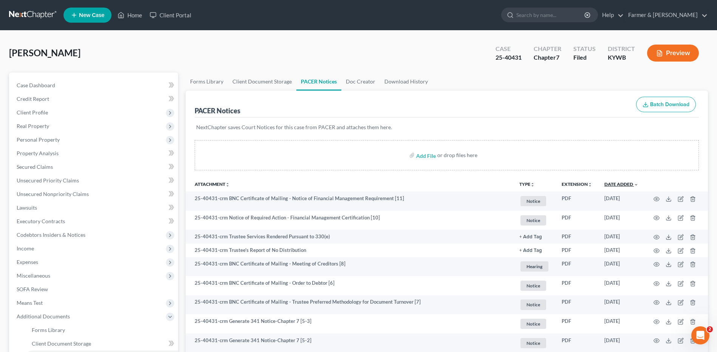
click at [628, 185] on link "Date Added unfold_more expand_more expand_less" at bounding box center [622, 185] width 34 height 6
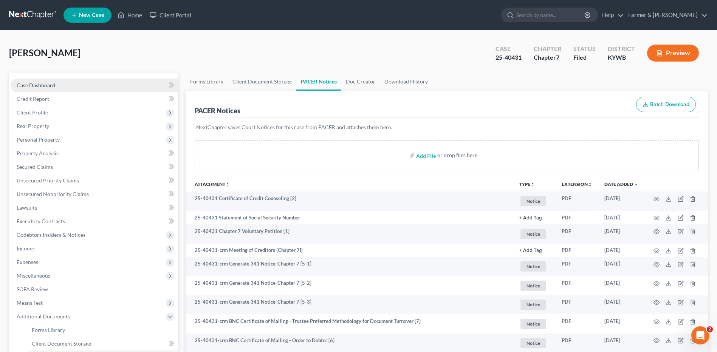
drag, startPoint x: 107, startPoint y: 88, endPoint x: 678, endPoint y: 30, distance: 574.7
click at [107, 88] on link "Case Dashboard" at bounding box center [95, 86] width 168 height 14
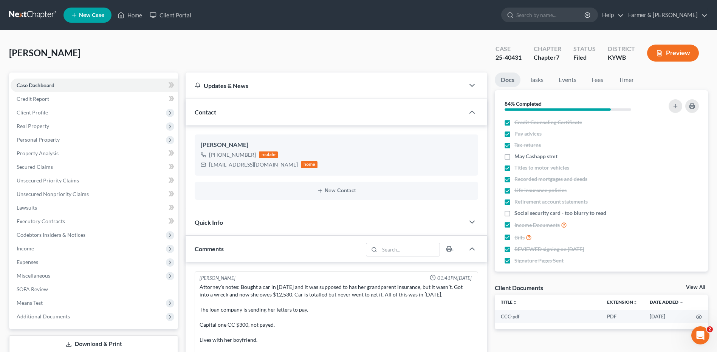
scroll to position [67, 0]
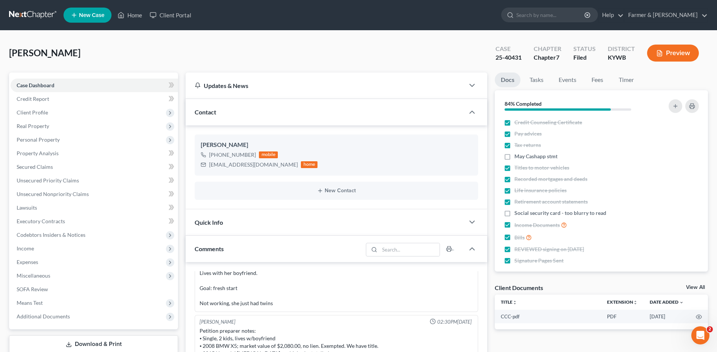
drag, startPoint x: 31, startPoint y: 14, endPoint x: 258, endPoint y: 25, distance: 227.6
click at [31, 14] on link at bounding box center [33, 15] width 48 height 14
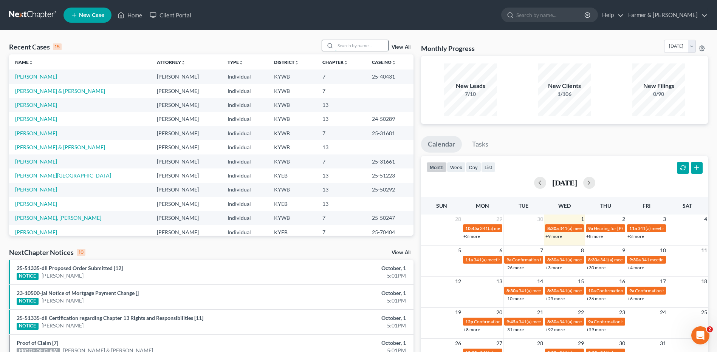
click at [355, 49] on input "search" at bounding box center [361, 45] width 53 height 11
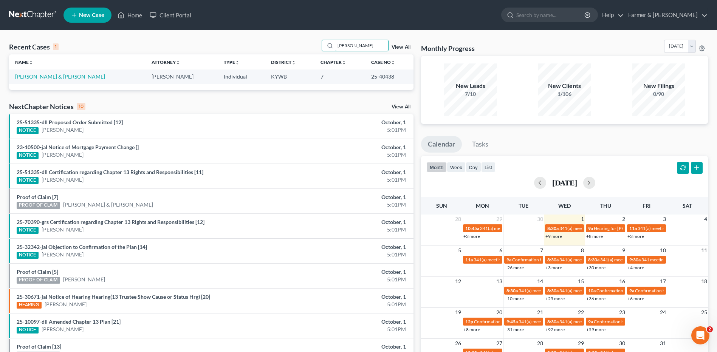
type input "[PERSON_NAME]"
click at [43, 77] on link "[PERSON_NAME] & [PERSON_NAME]" at bounding box center [60, 76] width 90 height 6
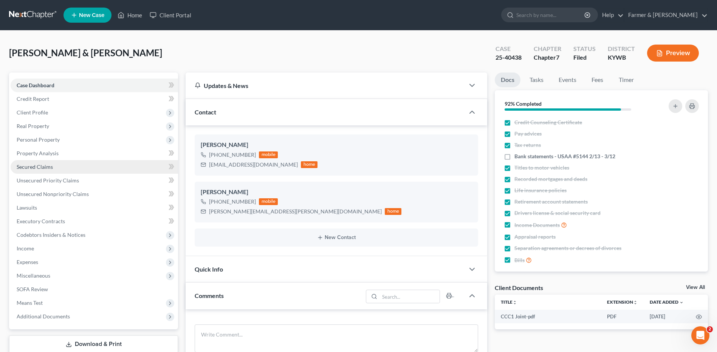
drag, startPoint x: 70, startPoint y: 169, endPoint x: 104, endPoint y: 169, distance: 33.7
click at [70, 169] on link "Secured Claims" at bounding box center [95, 167] width 168 height 14
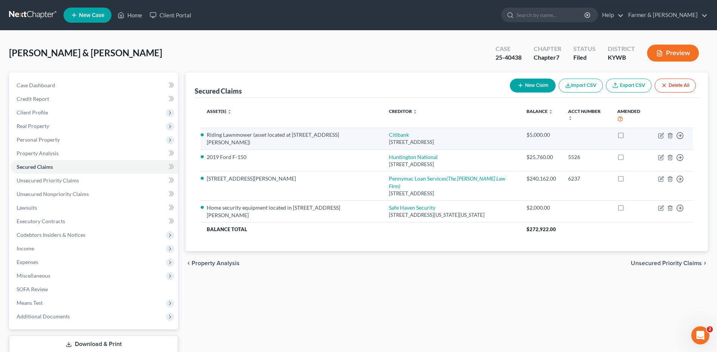
click at [399, 131] on td "Citibank PO Box 6241, Sioux Falls, SD 57117" at bounding box center [451, 139] width 137 height 22
click at [398, 134] on link "Citibank" at bounding box center [399, 135] width 20 height 6
select select "43"
select select "0"
select select "2"
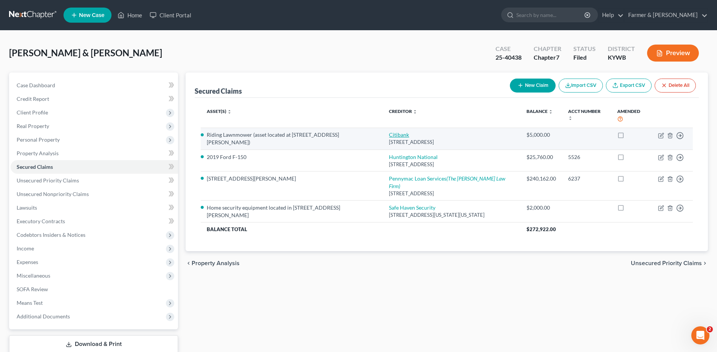
select select "0"
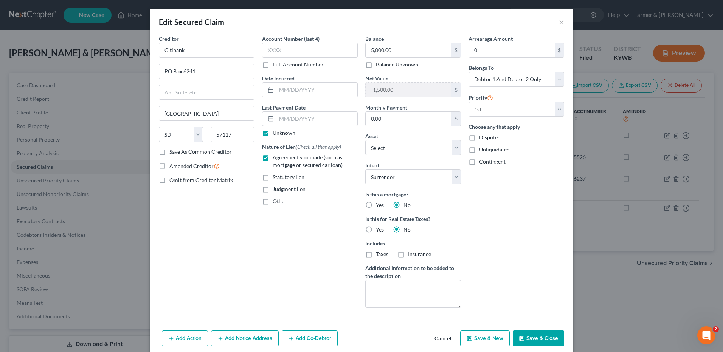
click at [439, 338] on button "Cancel" at bounding box center [442, 339] width 29 height 15
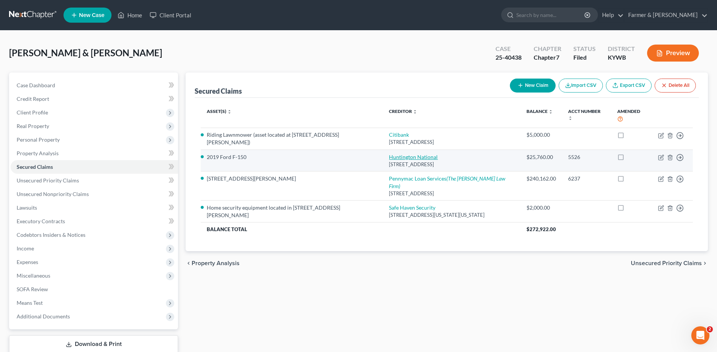
click at [404, 154] on link "Huntington National" at bounding box center [413, 157] width 49 height 6
select select "36"
select select "0"
select select "8"
select select "2"
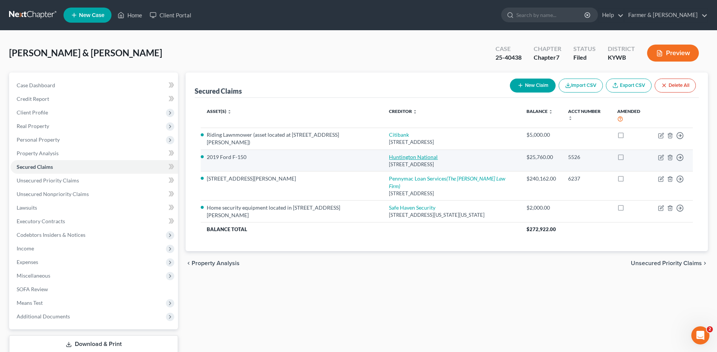
select select "0"
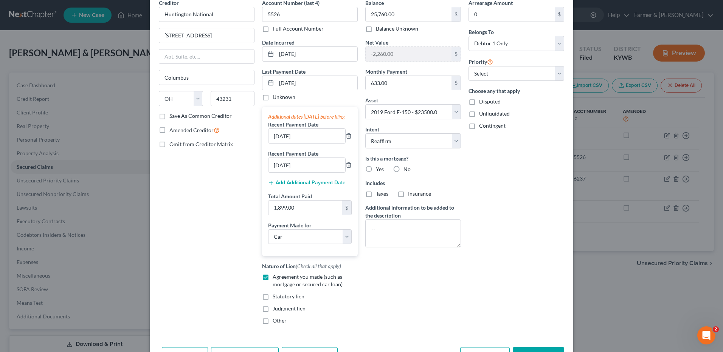
scroll to position [92, 0]
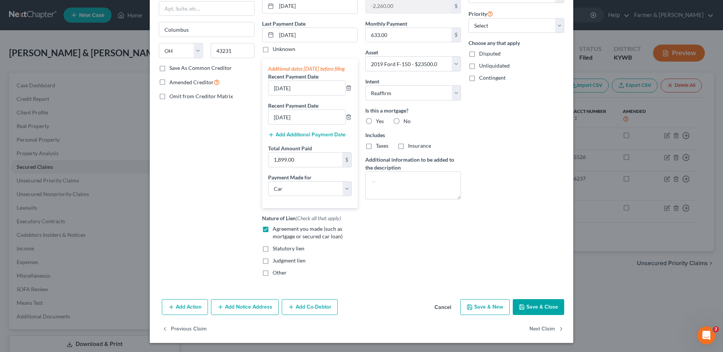
click at [447, 309] on button "Cancel" at bounding box center [442, 307] width 29 height 15
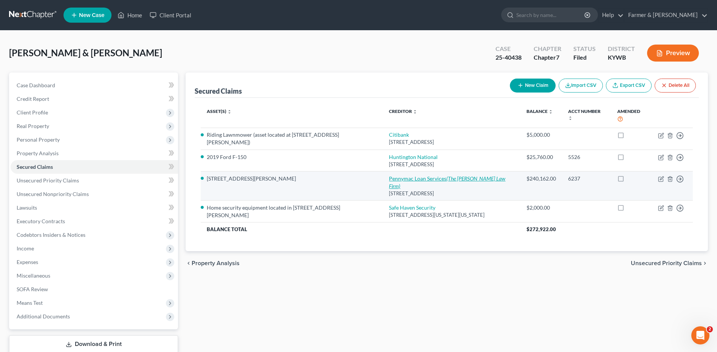
click at [409, 179] on link "Pennymac Loan Services (The Manley Law Firm)" at bounding box center [447, 182] width 116 height 14
select select "4"
select select "13"
select select "0"
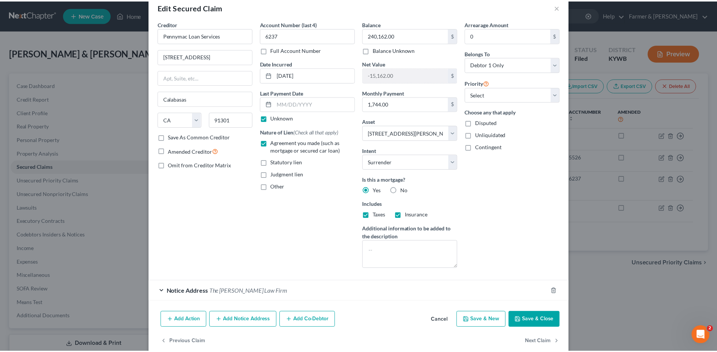
scroll to position [27, 0]
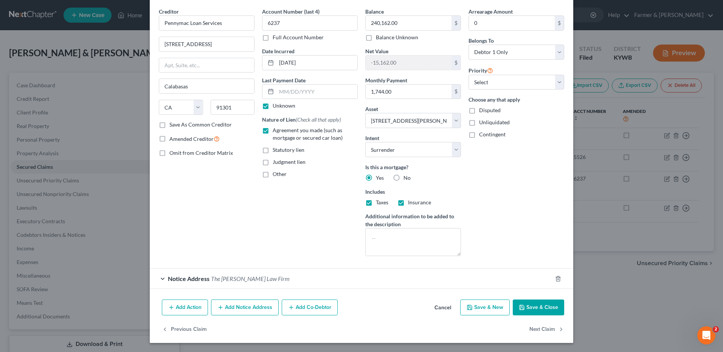
click at [441, 310] on button "Cancel" at bounding box center [442, 308] width 29 height 15
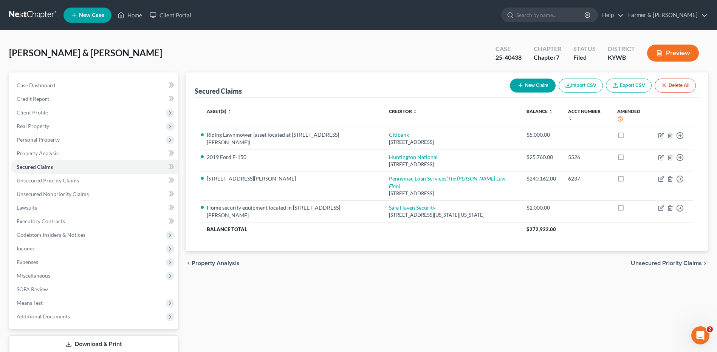
click at [32, 12] on link at bounding box center [33, 15] width 48 height 14
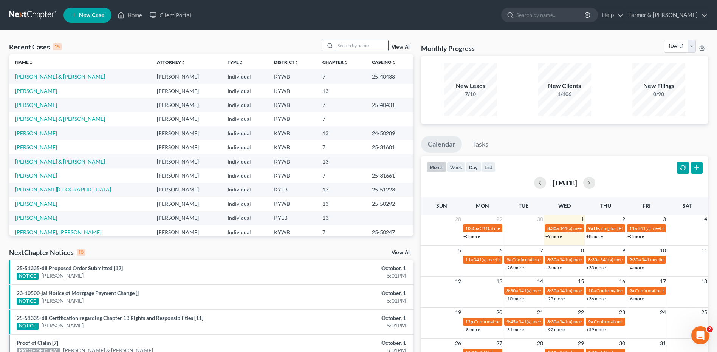
click at [359, 44] on input "search" at bounding box center [361, 45] width 53 height 11
type input "[PERSON_NAME]"
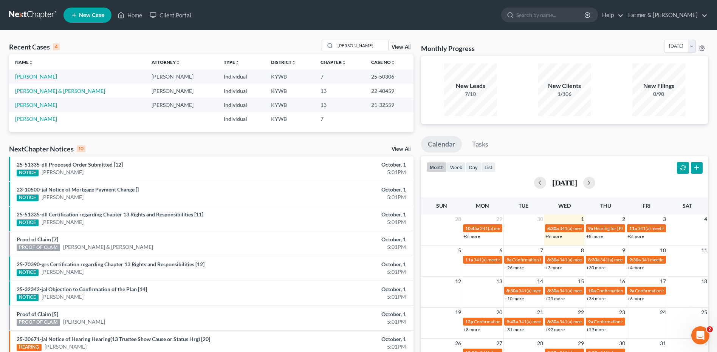
click at [33, 77] on link "[PERSON_NAME]" at bounding box center [36, 76] width 42 height 6
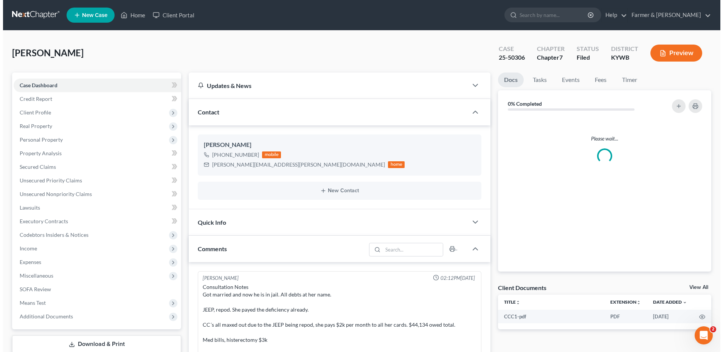
scroll to position [147, 0]
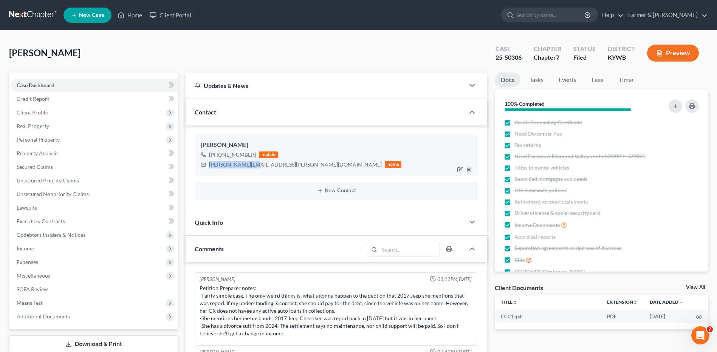
drag, startPoint x: 251, startPoint y: 162, endPoint x: 211, endPoint y: 169, distance: 41.4
click at [211, 169] on div "[PERSON_NAME][EMAIL_ADDRESS][PERSON_NAME][DOMAIN_NAME] home" at bounding box center [301, 165] width 201 height 10
copy div "mary.nash@ky.gov"
click at [26, 165] on span "Secured Claims" at bounding box center [35, 167] width 36 height 6
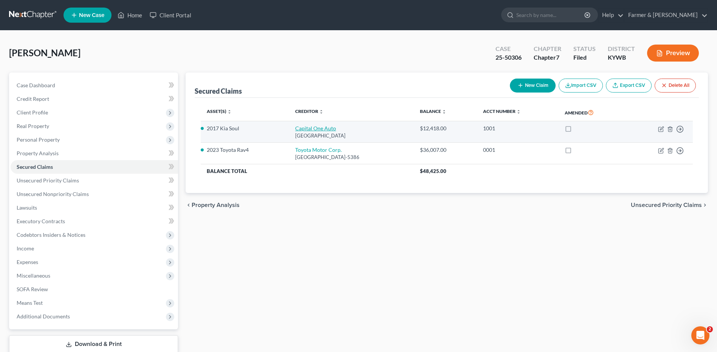
click at [314, 130] on link "Capital One Auto" at bounding box center [315, 128] width 41 height 6
select select "4"
select select "0"
select select "2"
select select "0"
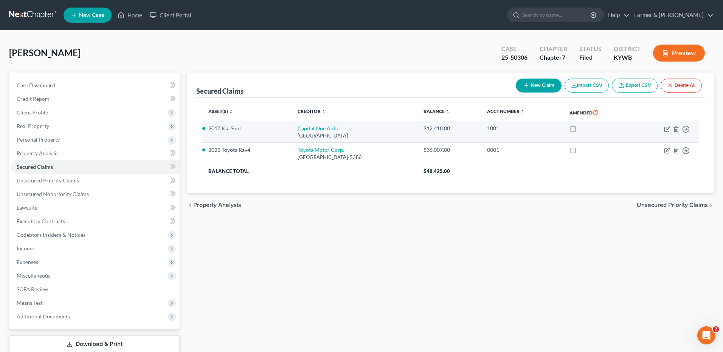
select select "0"
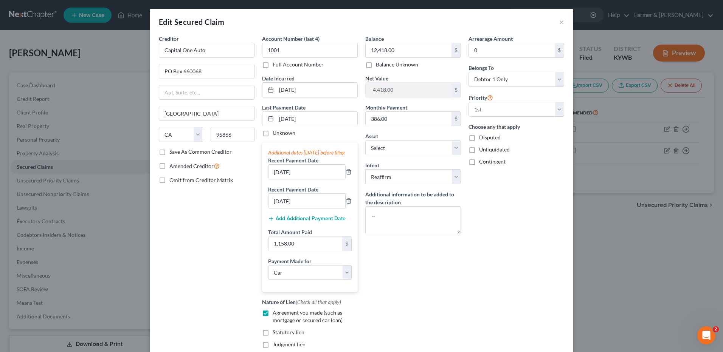
scroll to position [92, 0]
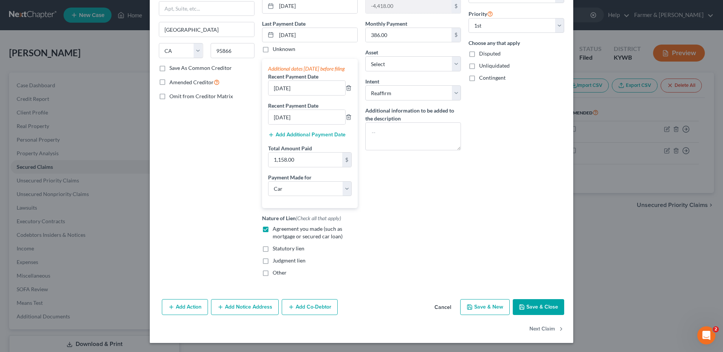
drag, startPoint x: 444, startPoint y: 304, endPoint x: 438, endPoint y: 269, distance: 35.3
click at [444, 304] on button "Cancel" at bounding box center [442, 307] width 29 height 15
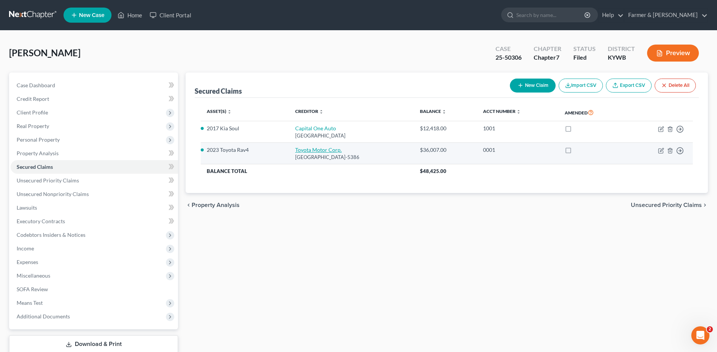
click at [329, 151] on link "Toyota Motor Corp." at bounding box center [318, 150] width 47 height 6
select select "10"
select select "0"
select select "10"
select select "2"
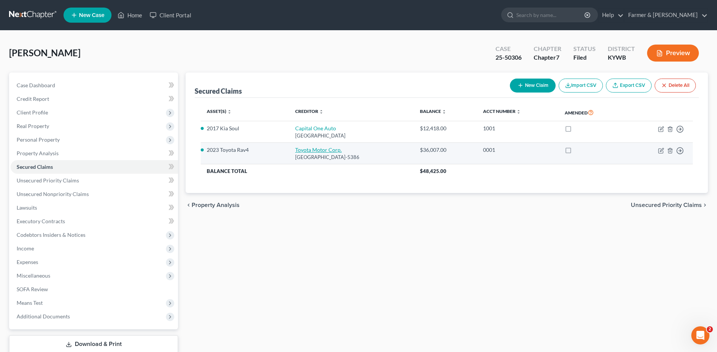
select select "0"
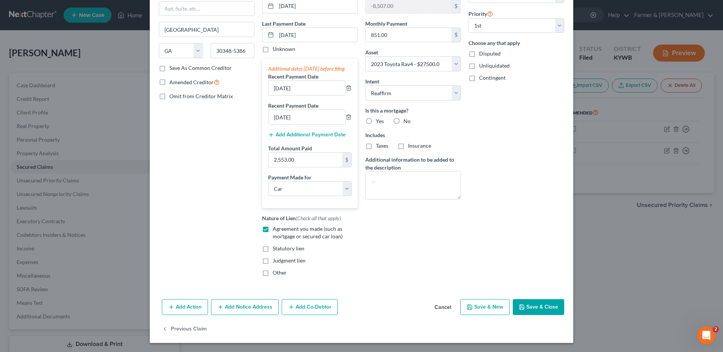
click at [439, 308] on button "Cancel" at bounding box center [442, 307] width 29 height 15
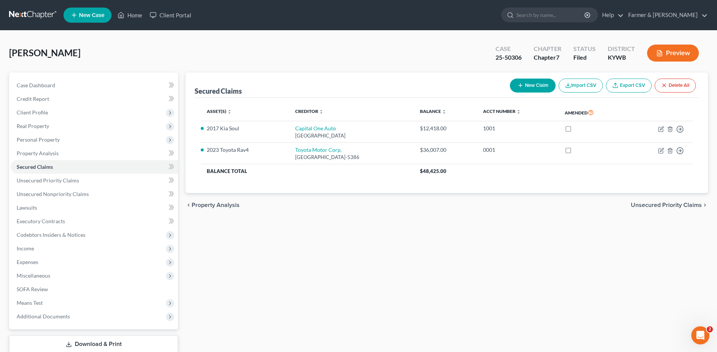
click at [28, 12] on link at bounding box center [33, 15] width 48 height 14
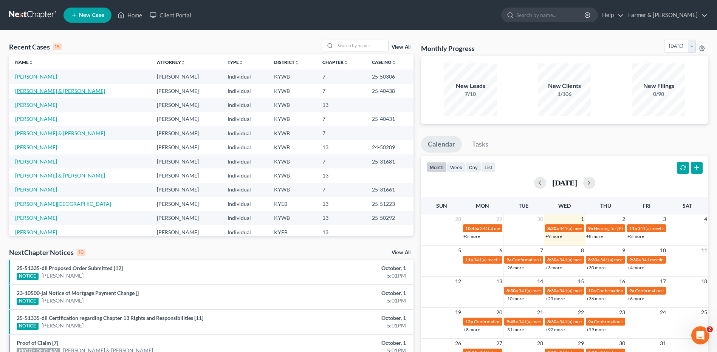
click at [51, 91] on link "[PERSON_NAME] & [PERSON_NAME]" at bounding box center [60, 91] width 90 height 6
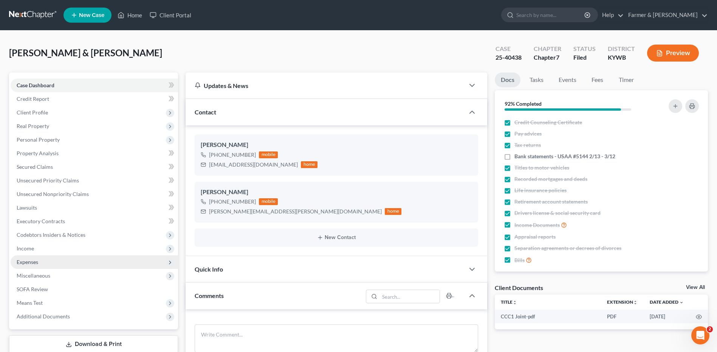
click at [51, 262] on span "Expenses" at bounding box center [95, 263] width 168 height 14
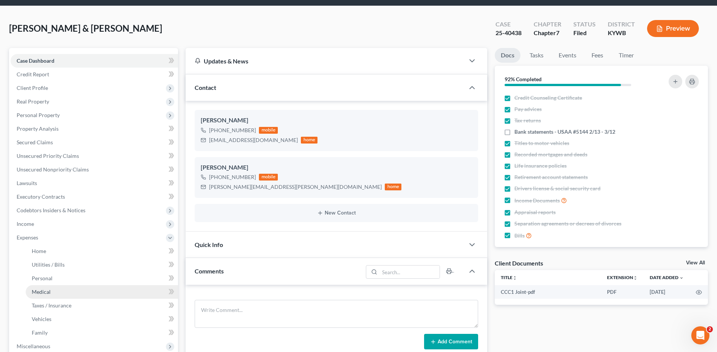
scroll to position [38, 0]
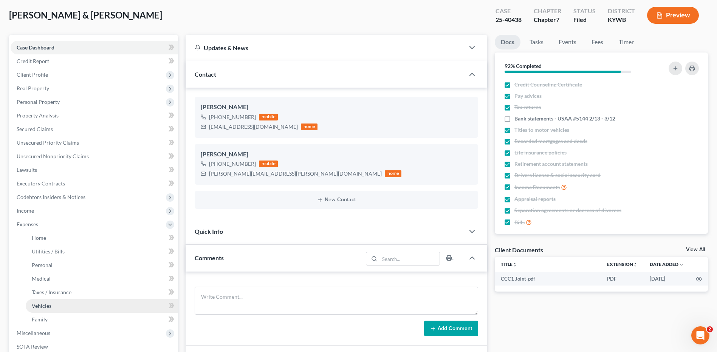
click at [61, 303] on link "Vehicles" at bounding box center [102, 307] width 152 height 14
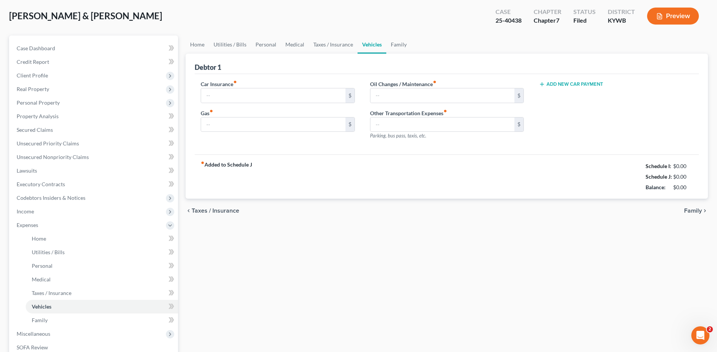
type input "230.00"
type input "350.00"
type input "50.00"
type input "0.00"
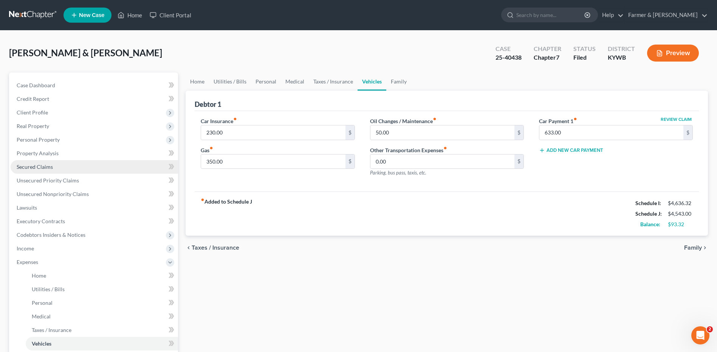
click at [71, 166] on link "Secured Claims" at bounding box center [95, 167] width 168 height 14
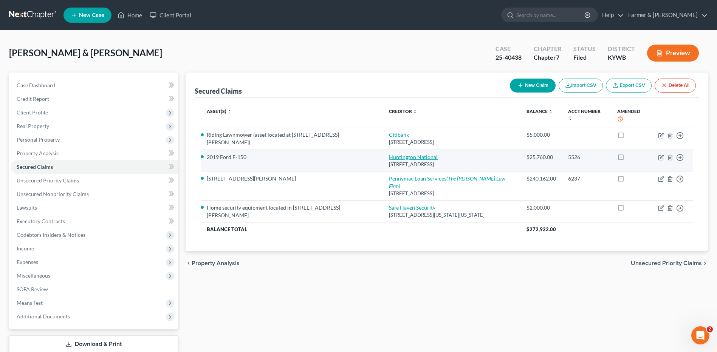
click at [409, 160] on link "Huntington National" at bounding box center [413, 157] width 49 height 6
select select "36"
select select "0"
select select "2"
select select "0"
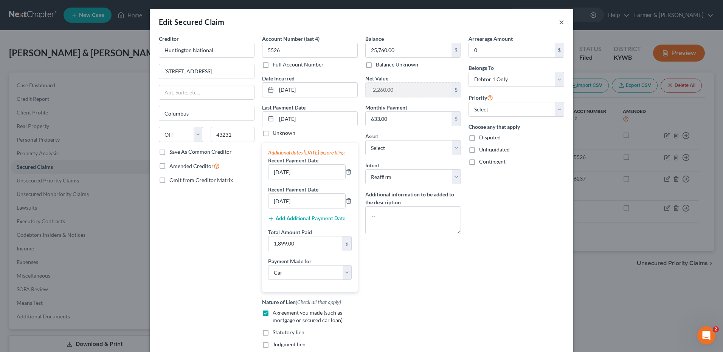
click at [559, 23] on button "×" at bounding box center [561, 21] width 5 height 9
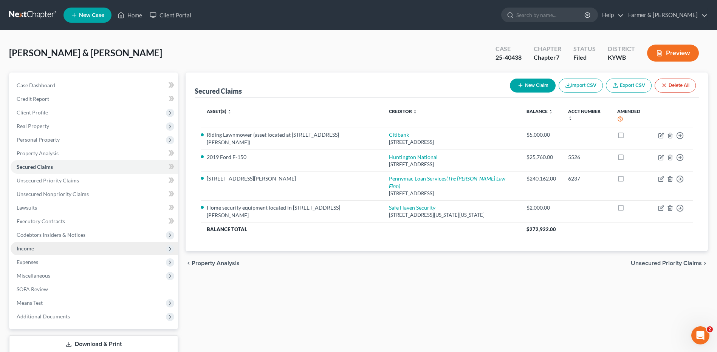
click at [37, 255] on span "Income" at bounding box center [95, 249] width 168 height 14
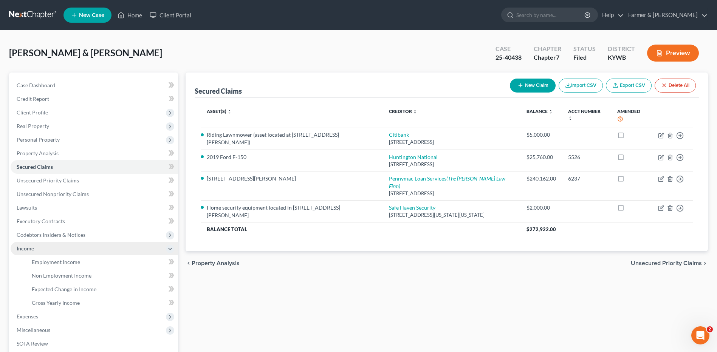
click at [45, 248] on span "Income" at bounding box center [95, 249] width 168 height 14
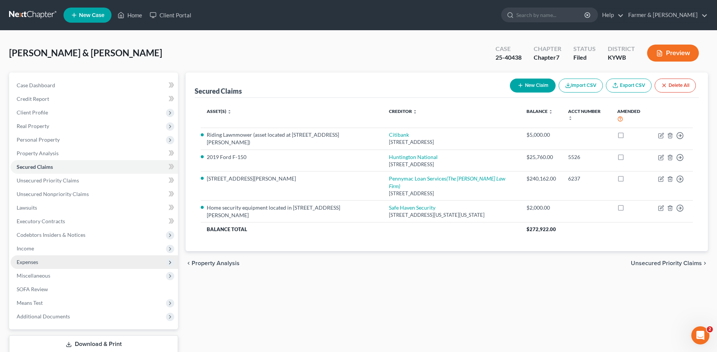
click at [47, 263] on span "Expenses" at bounding box center [95, 263] width 168 height 14
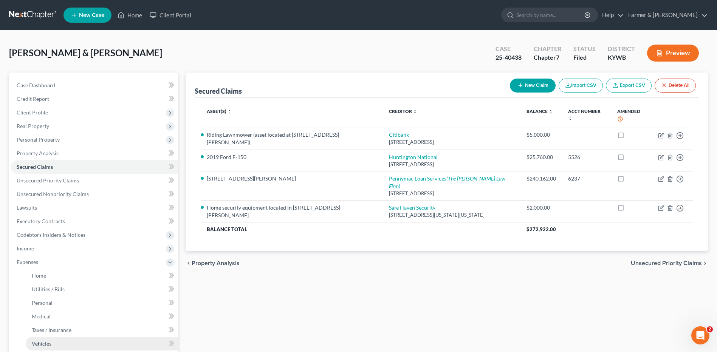
click at [50, 340] on link "Vehicles" at bounding box center [102, 344] width 152 height 14
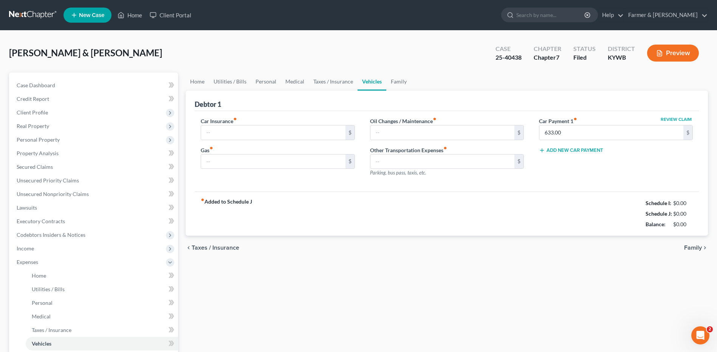
type input "230.00"
type input "350.00"
type input "50.00"
type input "0.00"
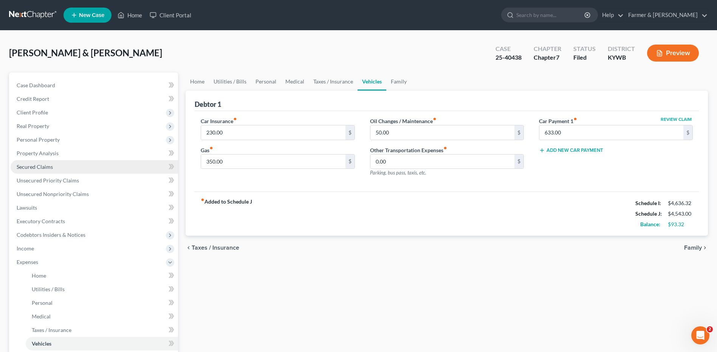
click at [56, 165] on link "Secured Claims" at bounding box center [95, 167] width 168 height 14
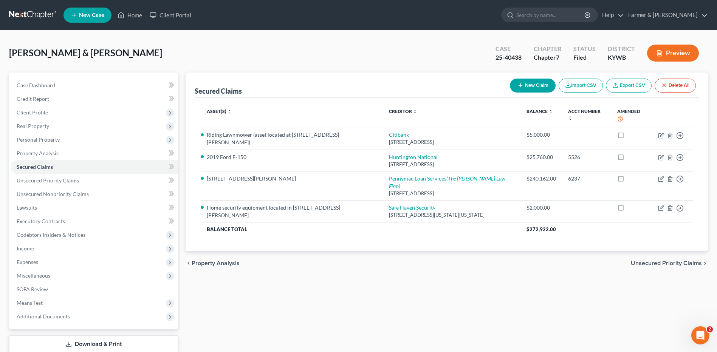
click at [33, 13] on link at bounding box center [33, 15] width 48 height 14
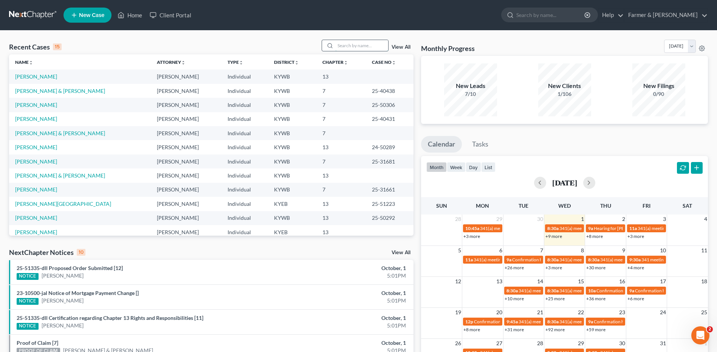
click at [362, 47] on input "search" at bounding box center [361, 45] width 53 height 11
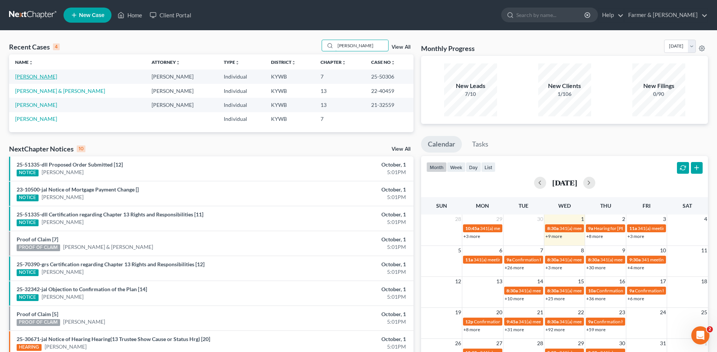
type input "nash"
click at [28, 78] on link "[PERSON_NAME]" at bounding box center [36, 76] width 42 height 6
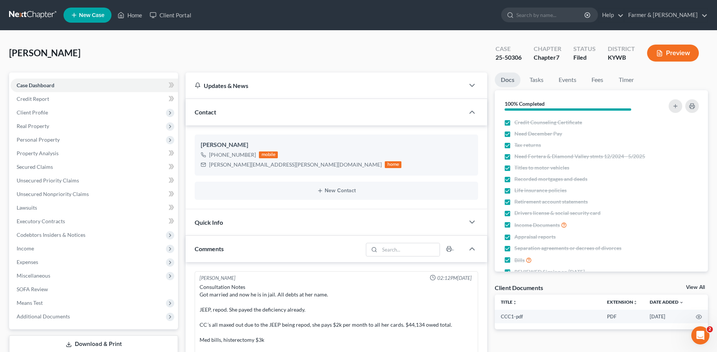
scroll to position [147, 0]
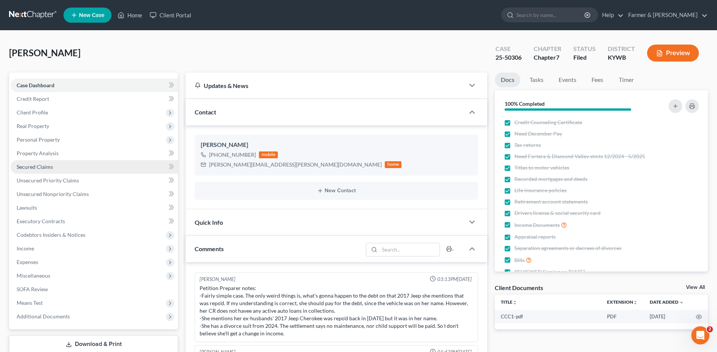
drag, startPoint x: 87, startPoint y: 171, endPoint x: 136, endPoint y: 167, distance: 48.9
click at [87, 171] on link "Secured Claims" at bounding box center [95, 167] width 168 height 14
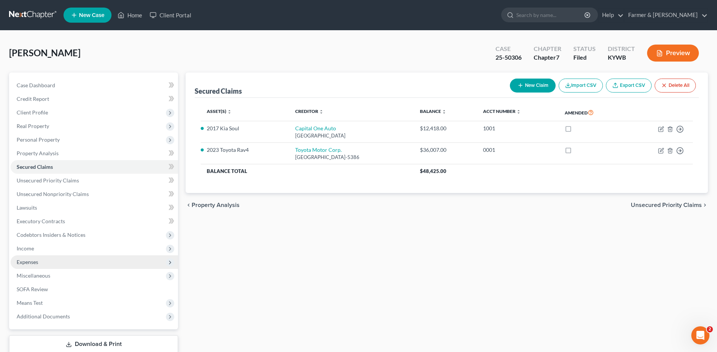
click at [56, 262] on span "Expenses" at bounding box center [95, 263] width 168 height 14
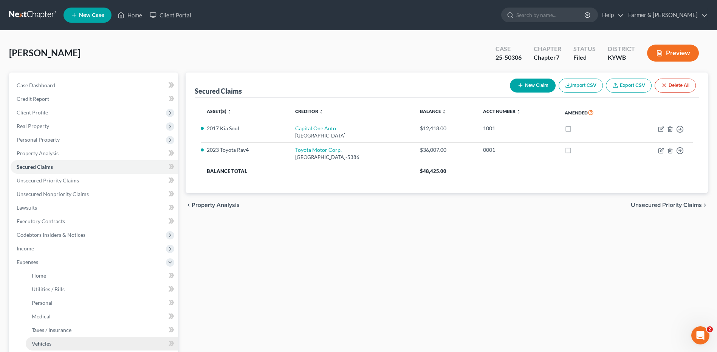
click at [51, 339] on link "Vehicles" at bounding box center [102, 344] width 152 height 14
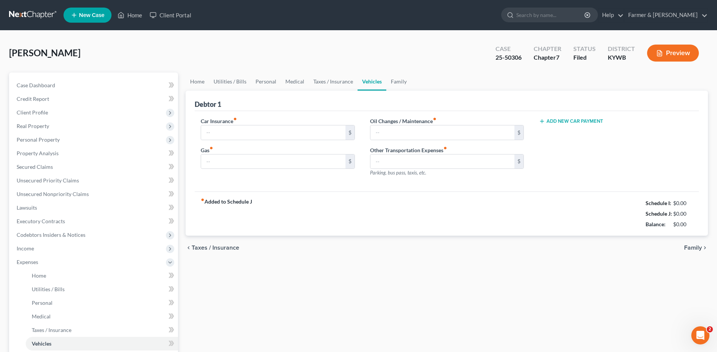
type input "200.00"
type input "150.00"
type input "50.00"
type input "0.00"
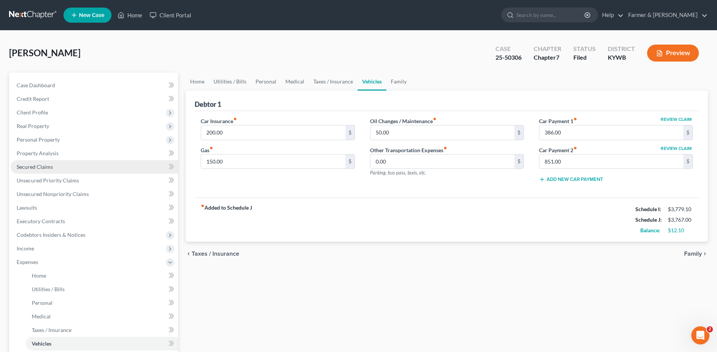
click at [40, 165] on span "Secured Claims" at bounding box center [35, 167] width 36 height 6
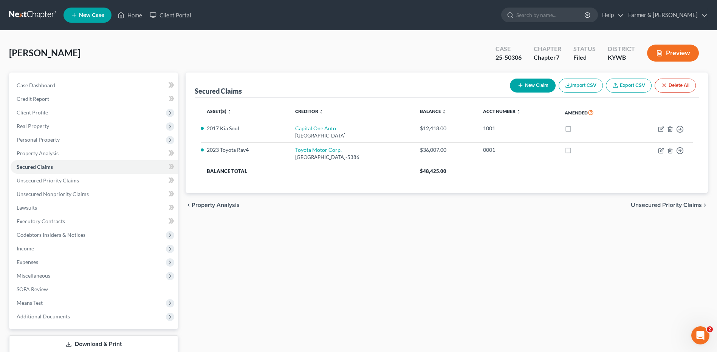
drag, startPoint x: 20, startPoint y: 17, endPoint x: 60, endPoint y: 9, distance: 40.9
click at [20, 17] on link at bounding box center [33, 15] width 48 height 14
